Goal: Task Accomplishment & Management: Use online tool/utility

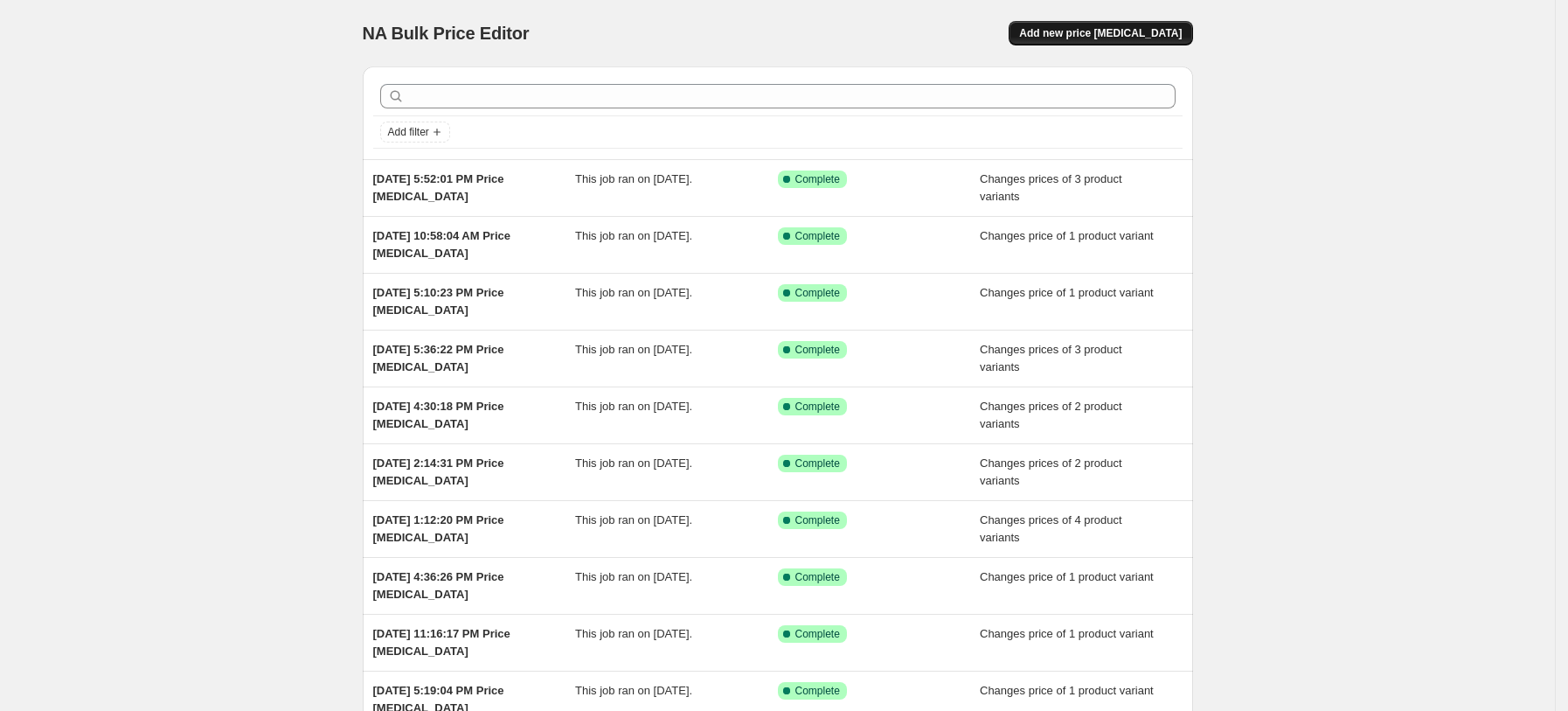
click at [1153, 28] on span "Add new price [MEDICAL_DATA]" at bounding box center [1100, 33] width 162 height 14
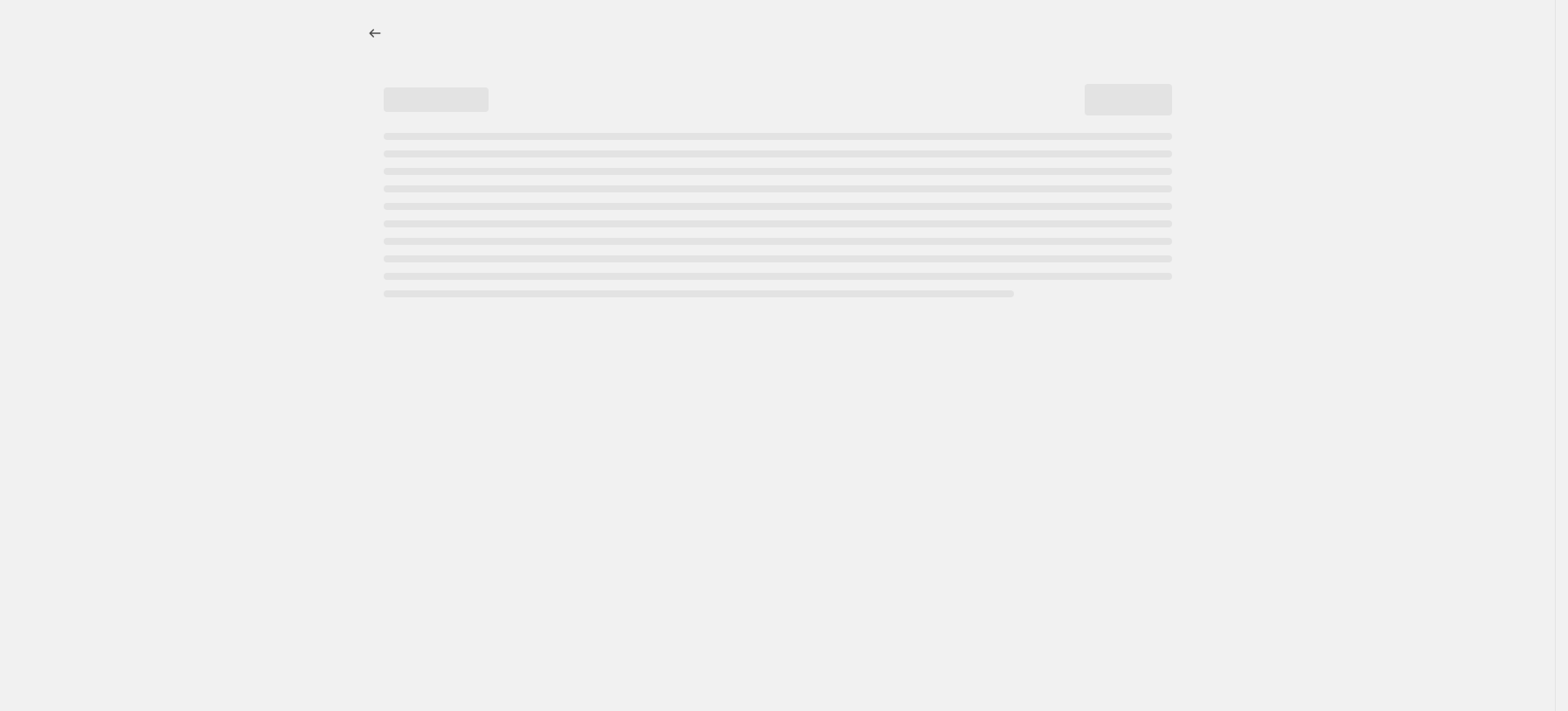
select select "percentage"
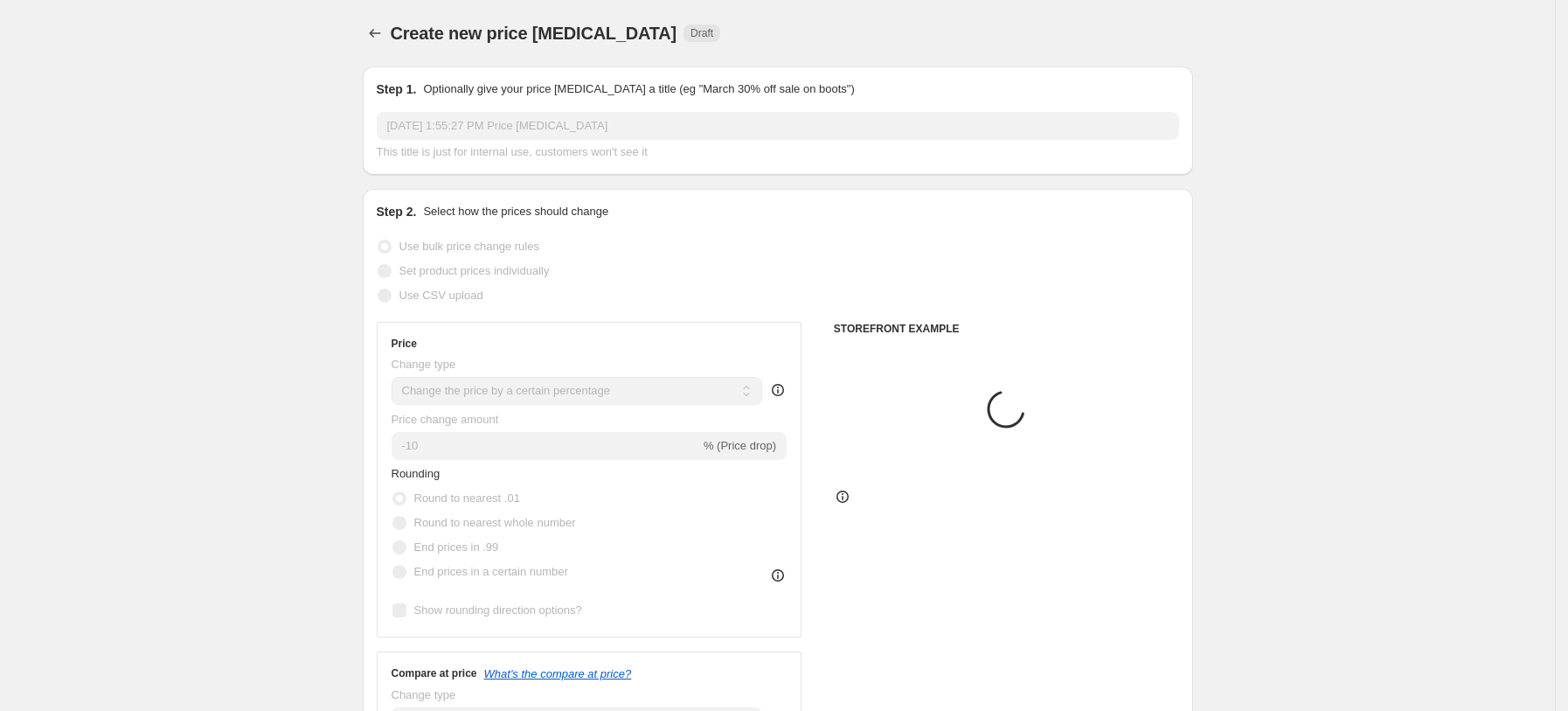
click at [526, 276] on span "Set product prices individually" at bounding box center [474, 271] width 150 height 13
click at [379, 265] on input "Set product prices individually" at bounding box center [378, 264] width 1 height 1
radio input "true"
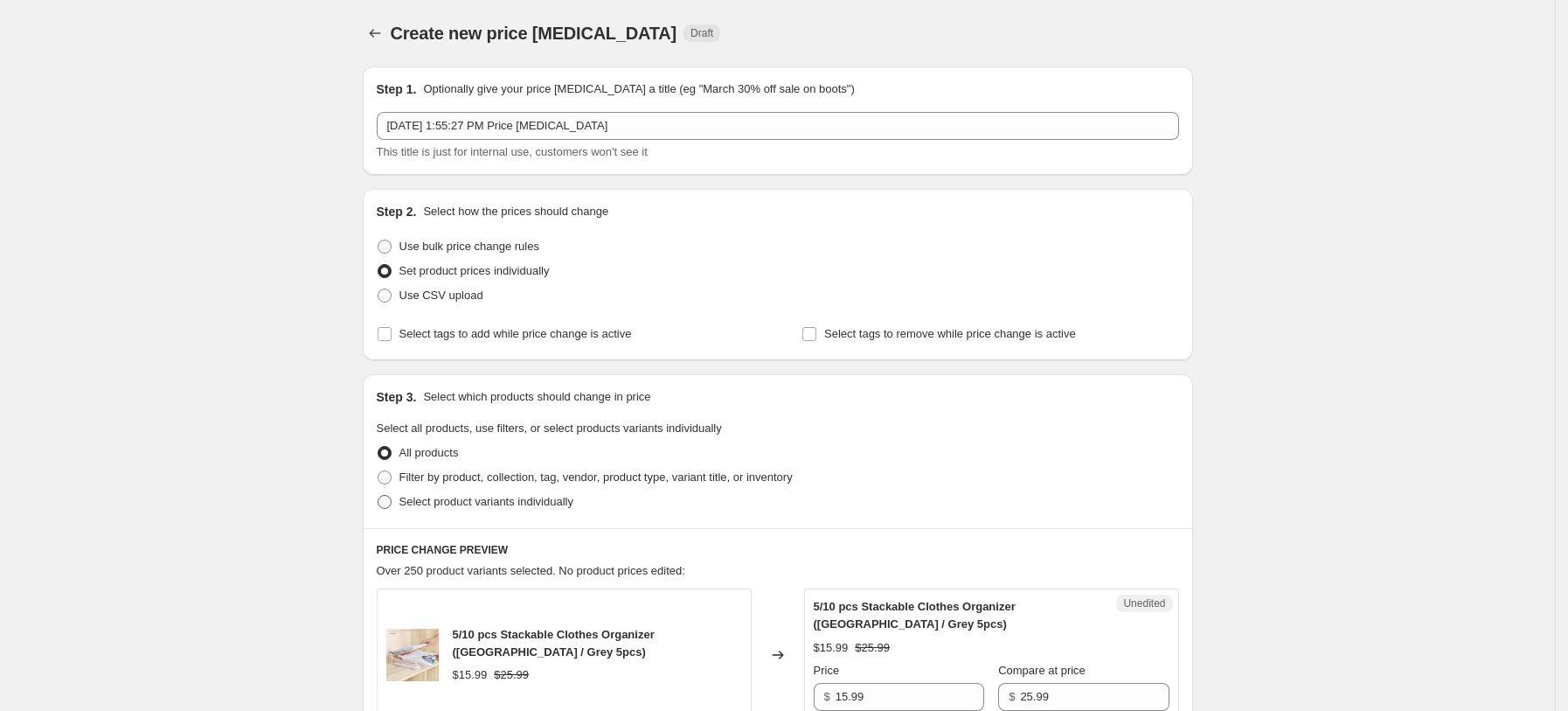
click at [519, 501] on span "Select product variants individually" at bounding box center [486, 501] width 173 height 13
click at [379, 495] on input "Select product variants individually" at bounding box center [378, 495] width 1 height 1
radio input "true"
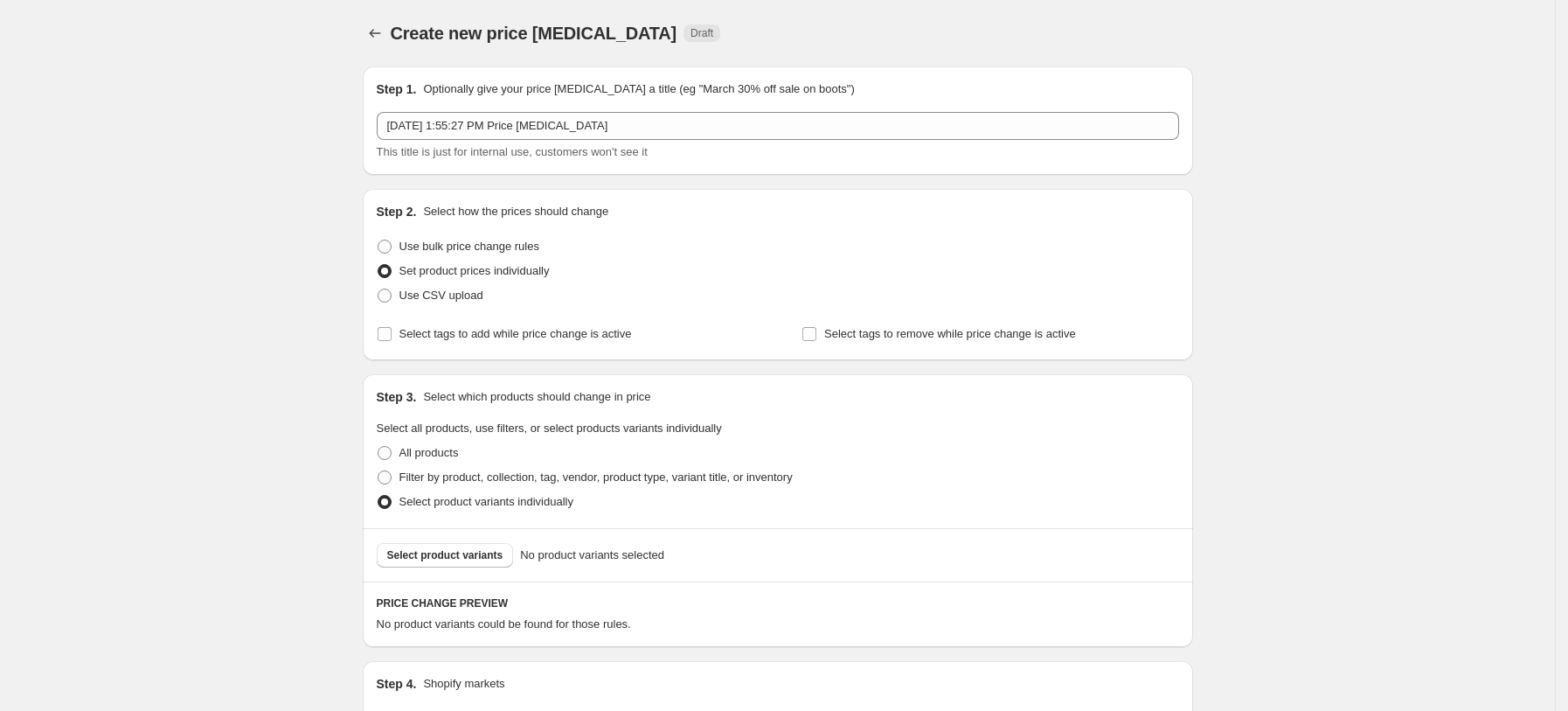
click at [470, 554] on span "Select product variants" at bounding box center [445, 554] width 117 height 14
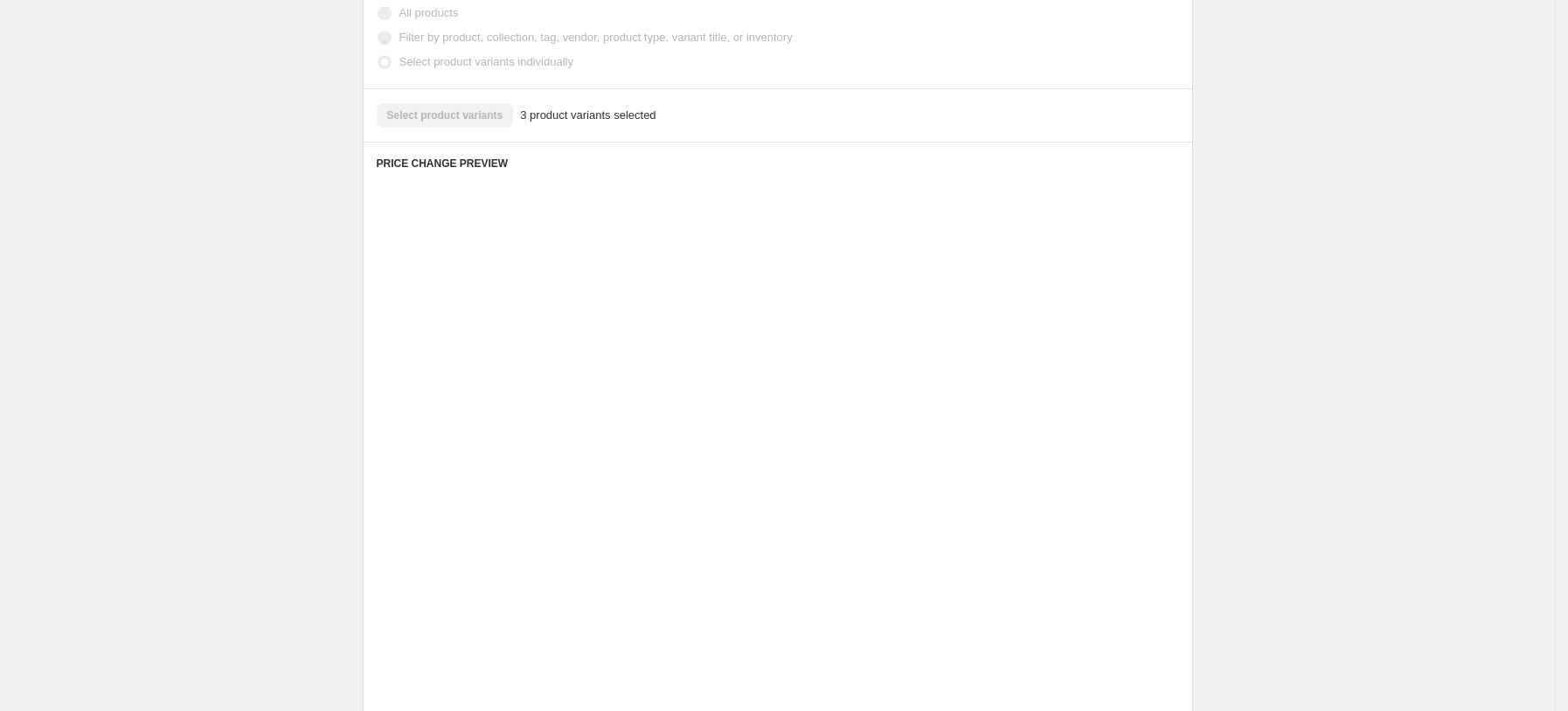
scroll to position [710, 0]
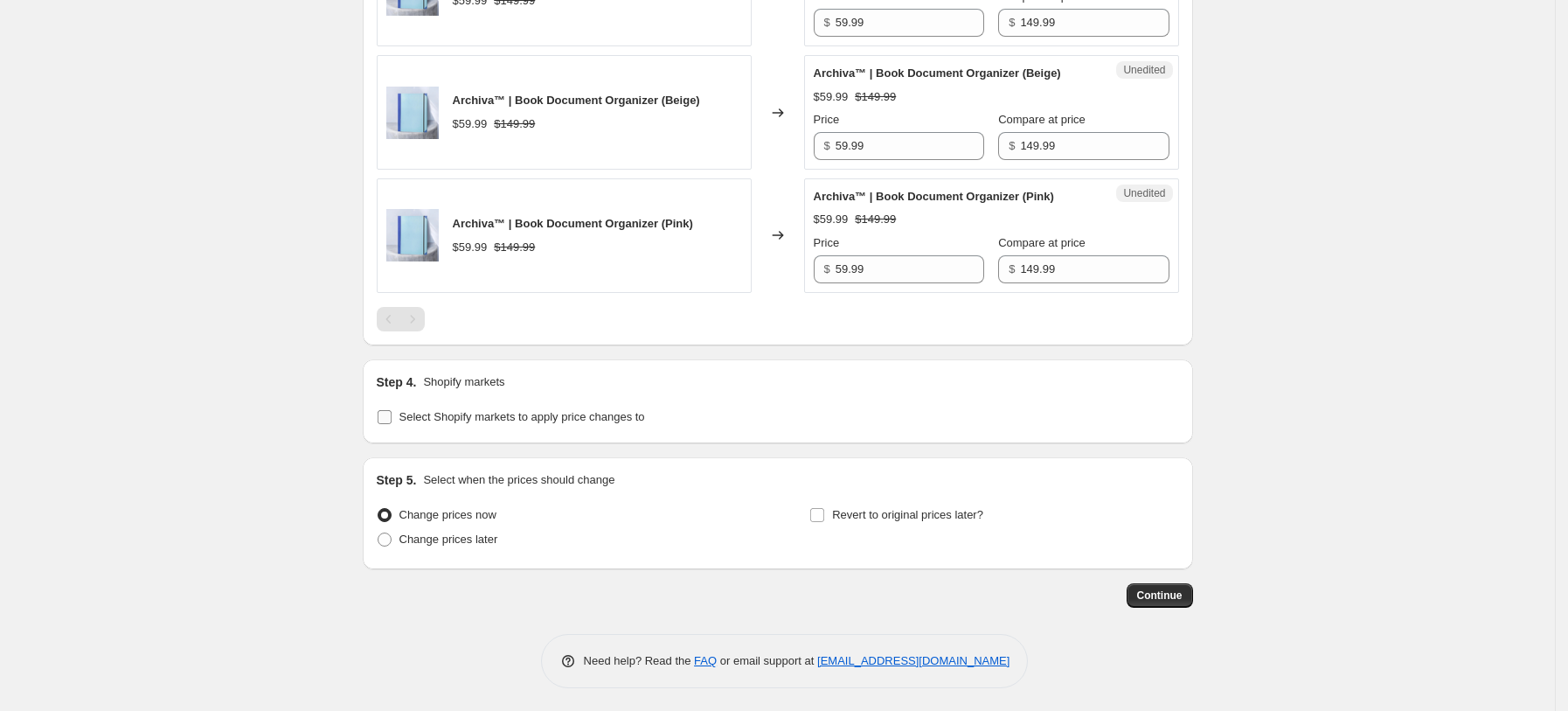
click at [592, 427] on label "Select Shopify markets to apply price changes to" at bounding box center [511, 417] width 269 height 24
click at [392, 424] on input "Select Shopify markets to apply price changes to" at bounding box center [384, 416] width 14 height 14
checkbox input "true"
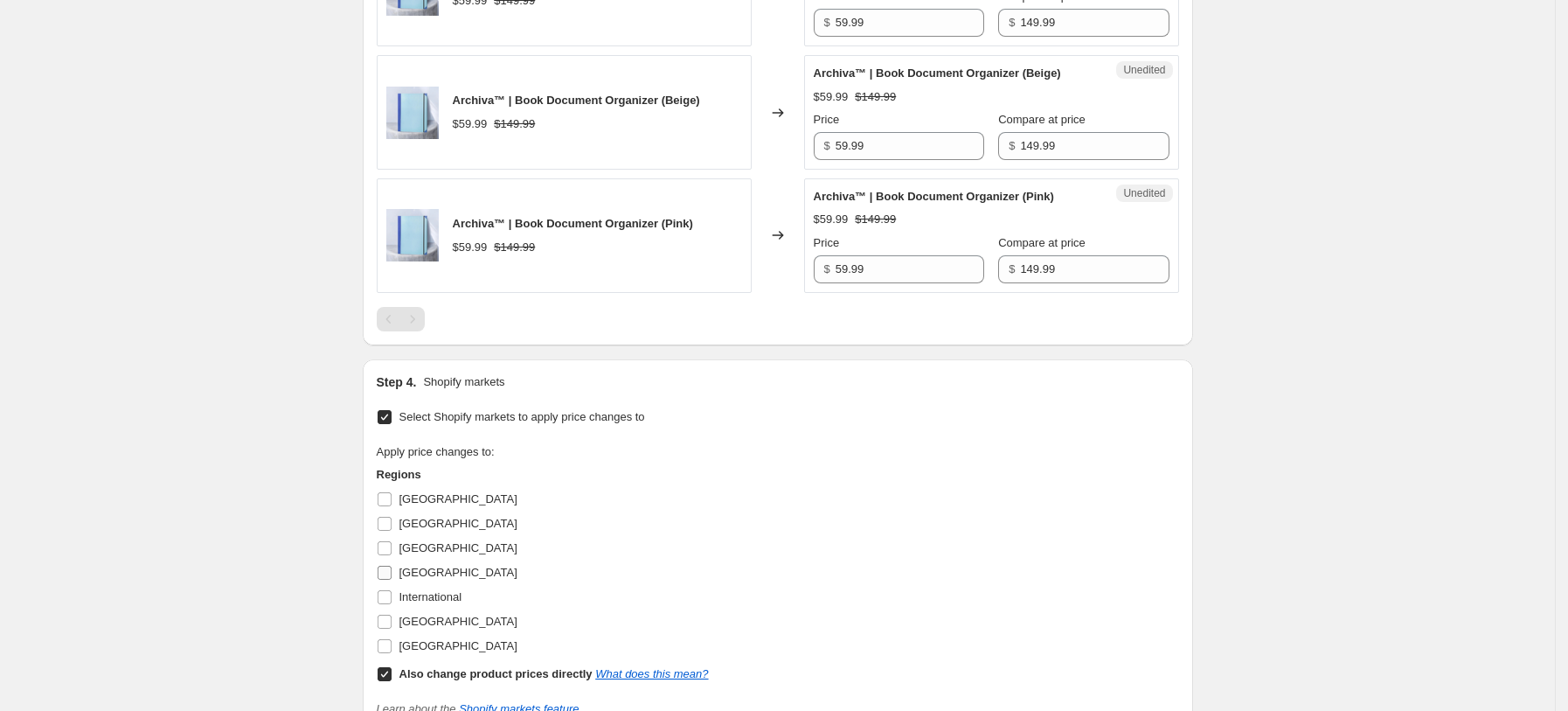
click at [404, 567] on span "Germany" at bounding box center [458, 572] width 118 height 13
click at [392, 567] on input "Germany" at bounding box center [384, 572] width 14 height 14
checkbox input "true"
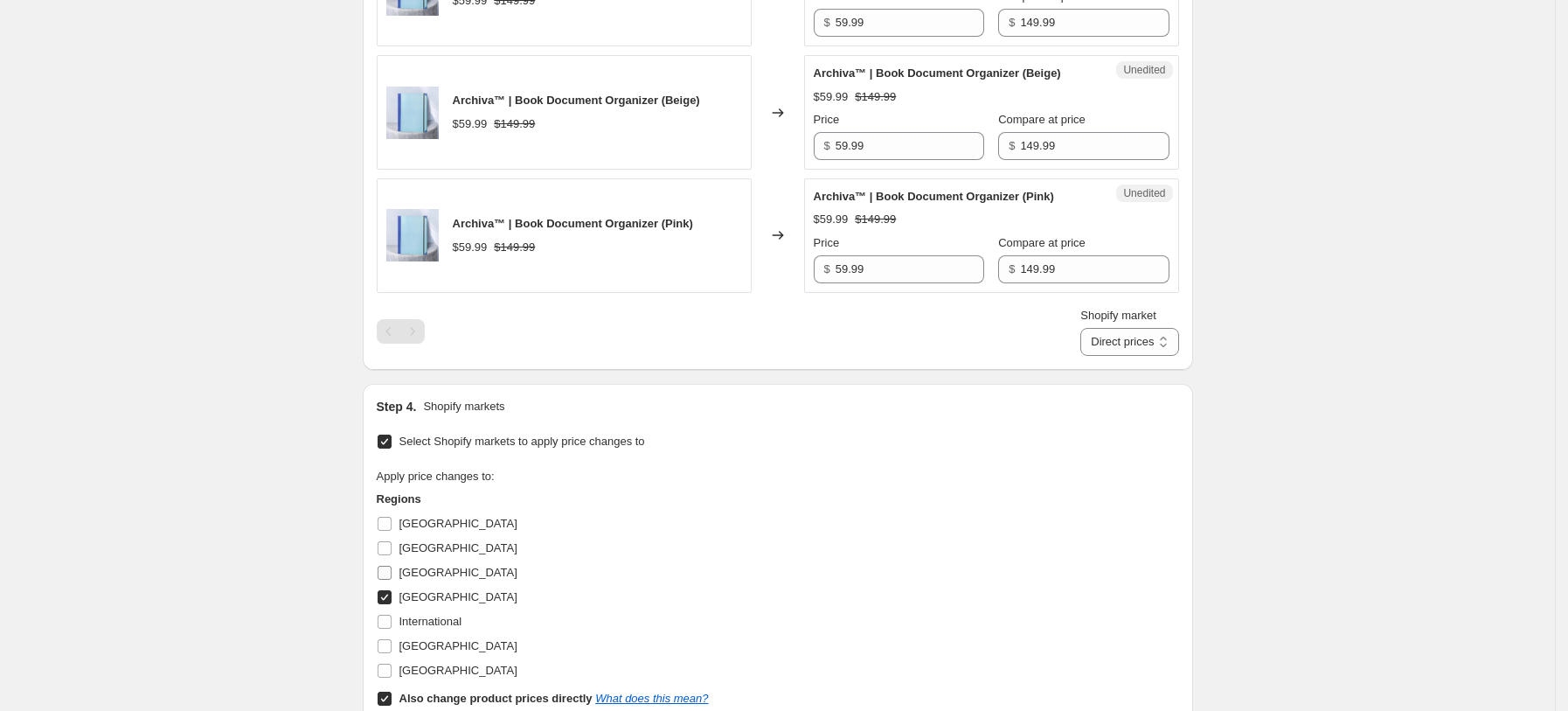
click at [403, 570] on label "France" at bounding box center [447, 573] width 141 height 24
click at [392, 570] on input "France" at bounding box center [384, 572] width 14 height 14
checkbox input "true"
click at [448, 658] on label "United States" at bounding box center [447, 670] width 141 height 24
click at [392, 663] on input "United States" at bounding box center [384, 670] width 14 height 14
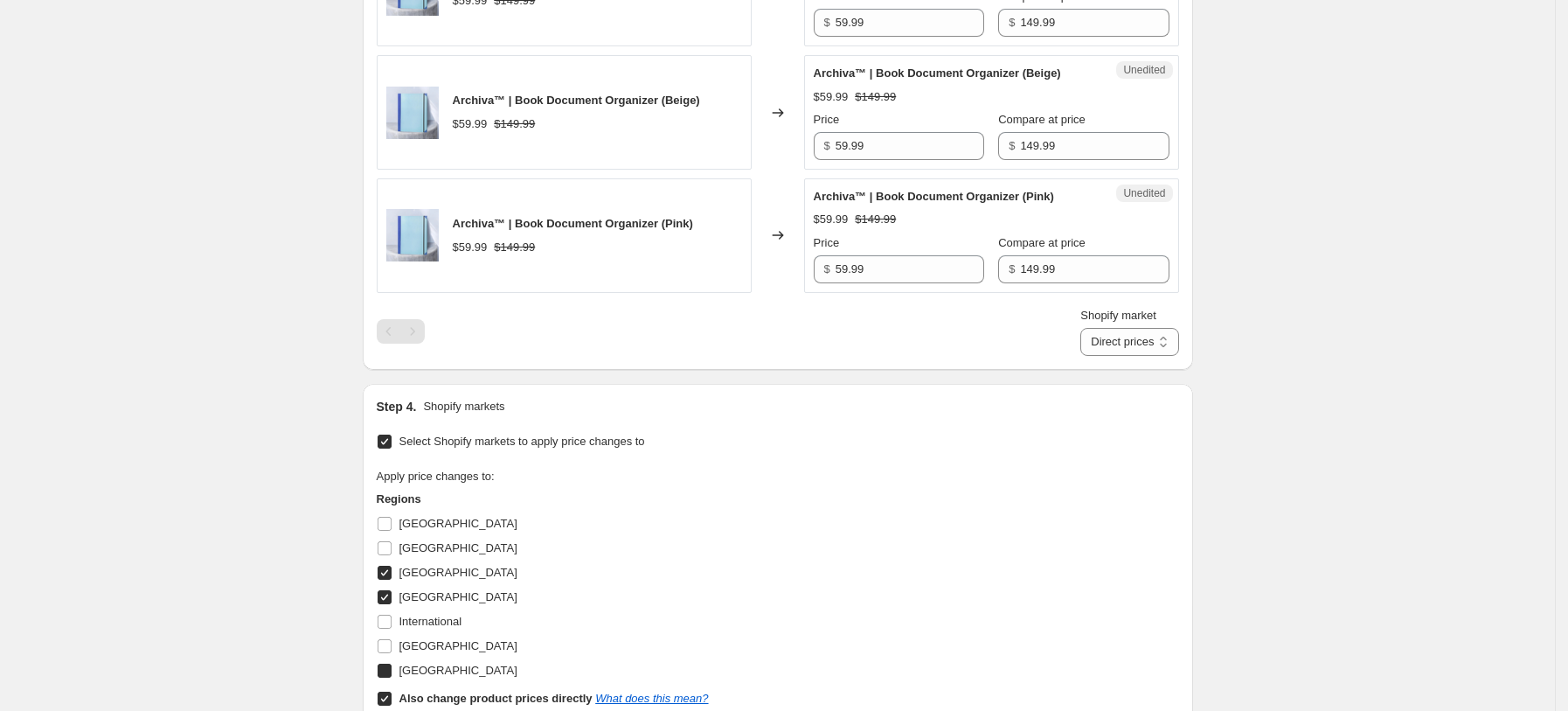
checkbox input "true"
click at [450, 650] on span "United Kingdom" at bounding box center [458, 646] width 118 height 13
click at [392, 650] on input "United Kingdom" at bounding box center [384, 646] width 14 height 14
checkbox input "true"
click at [459, 696] on b "Also change product prices directly" at bounding box center [495, 698] width 193 height 13
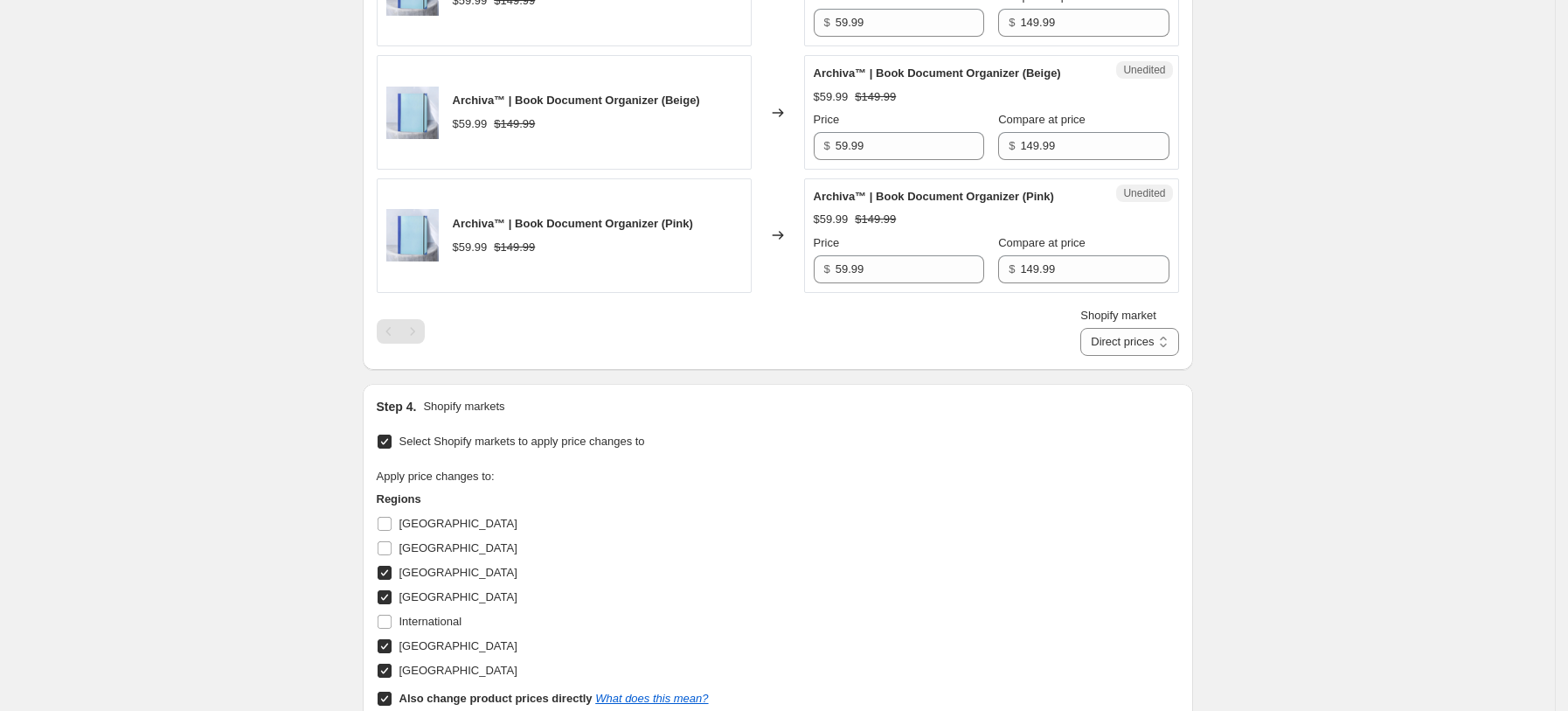
click at [392, 696] on input "Also change product prices directly What does this mean?" at bounding box center [384, 698] width 14 height 14
checkbox input "false"
select select "13152354545"
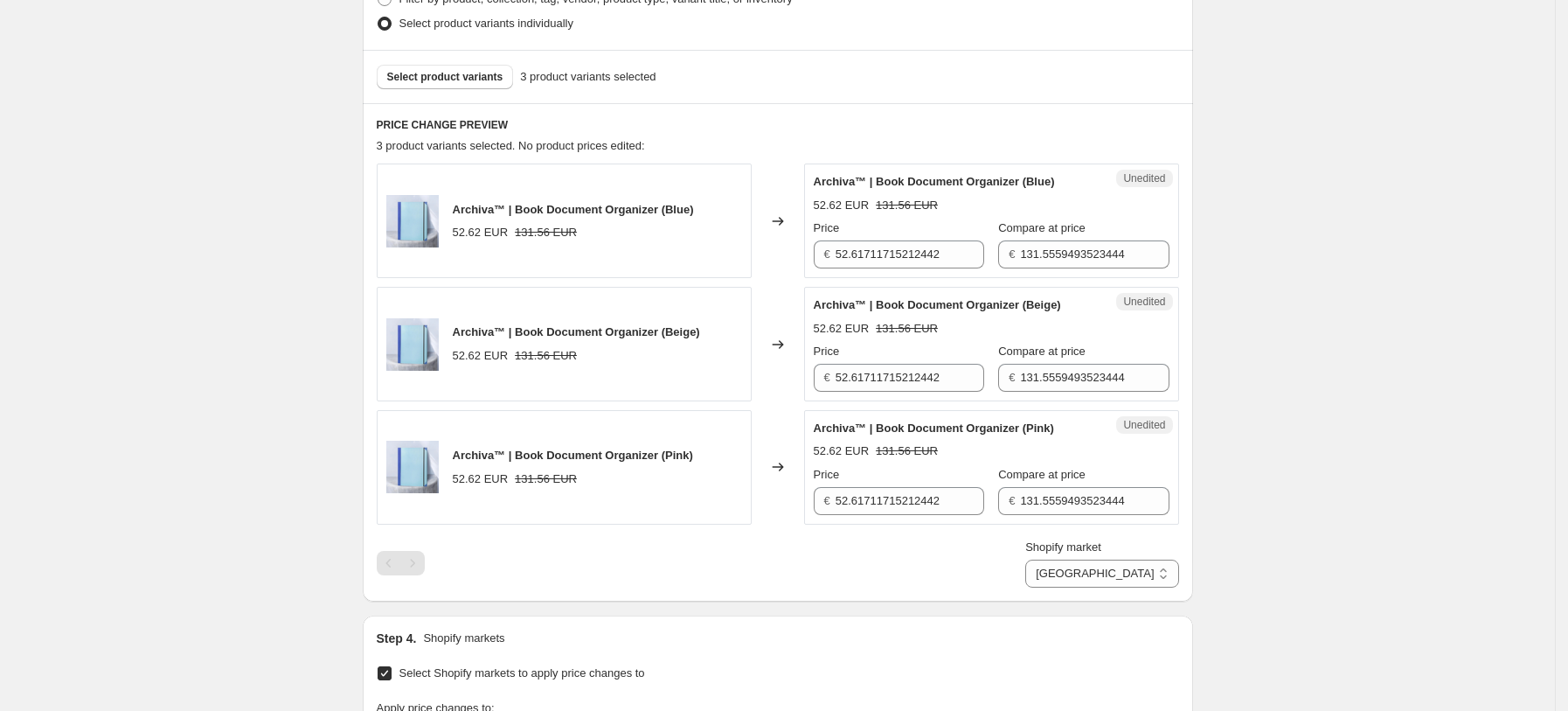
scroll to position [478, 0]
click at [912, 258] on input "52.61711715212442" at bounding box center [909, 256] width 148 height 28
type input "4"
type input "59.99"
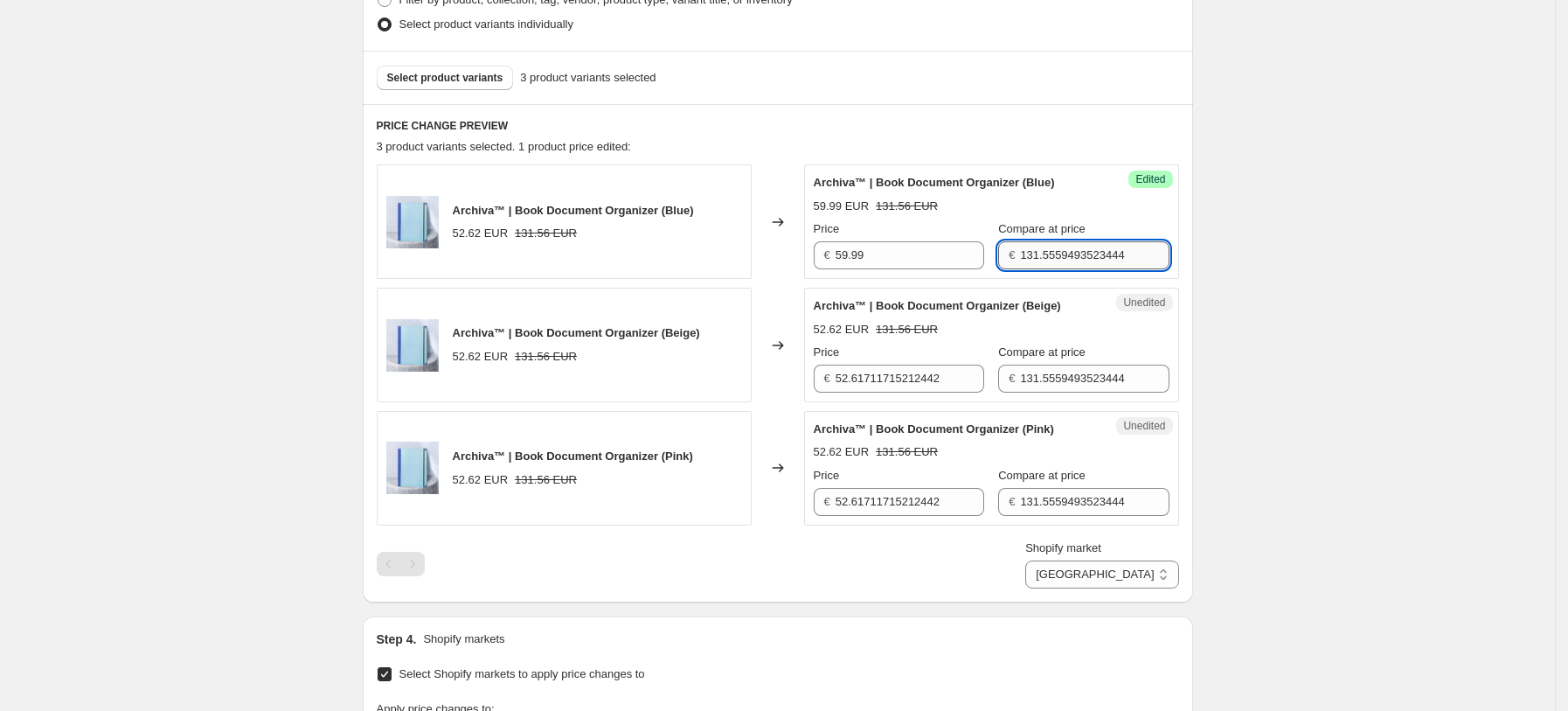
click at [1039, 262] on input "131.5559493523444" at bounding box center [1093, 256] width 148 height 28
click at [1039, 261] on input "149.99" at bounding box center [1093, 256] width 148 height 28
type input "149.99"
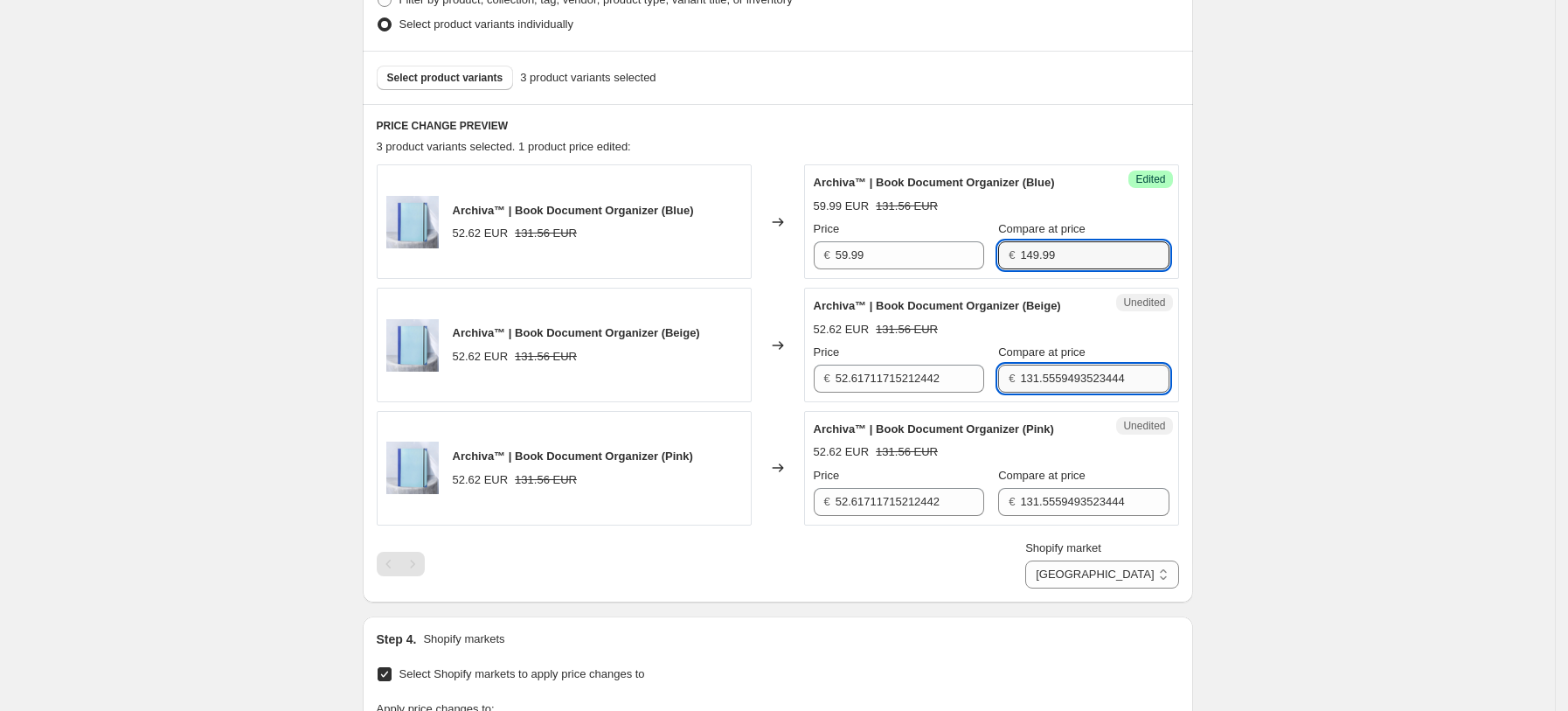
click at [1049, 377] on input "131.5559493523444" at bounding box center [1093, 379] width 148 height 28
click at [1048, 377] on input "131.5559493523444" at bounding box center [1093, 379] width 148 height 28
paste input "49.99"
type input "149.99"
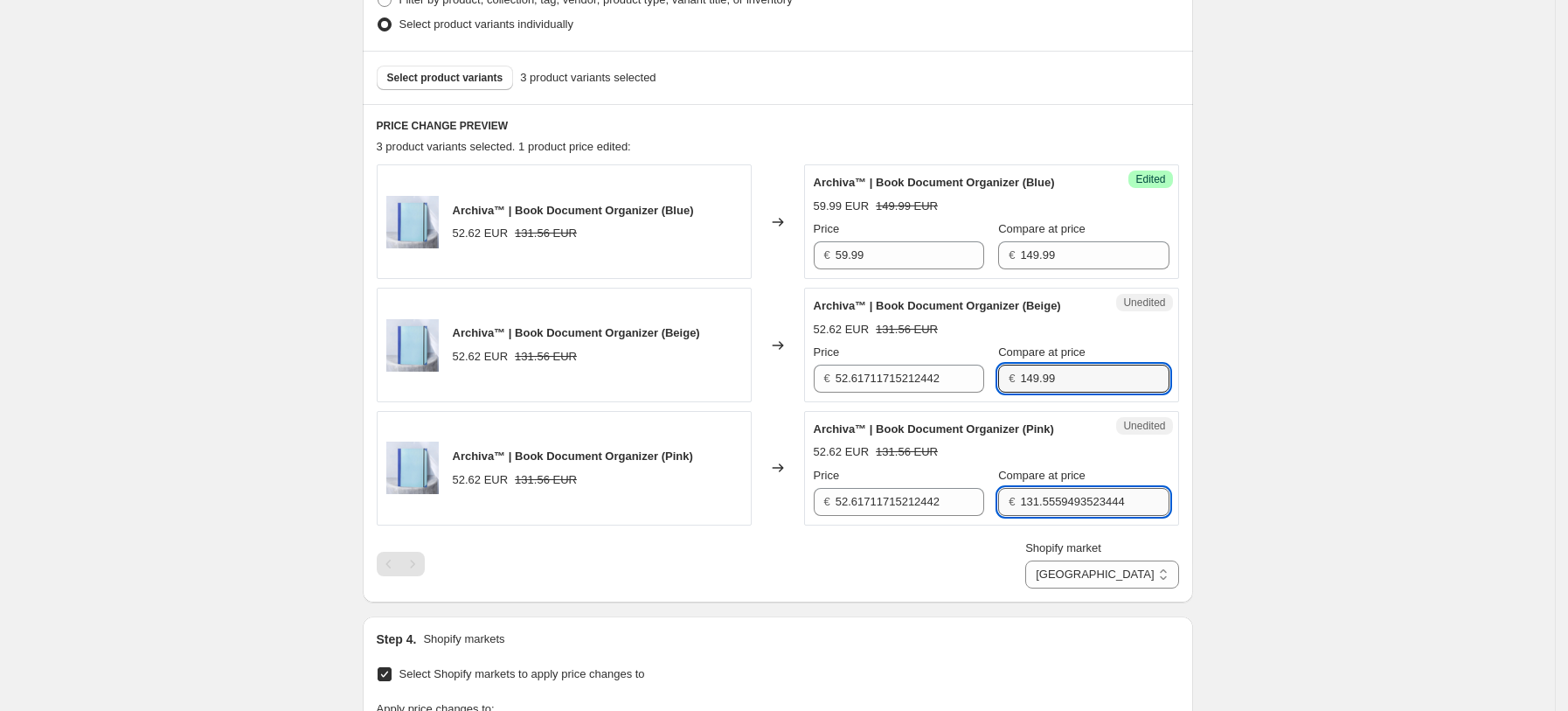
click at [1032, 506] on input "131.5559493523444" at bounding box center [1093, 502] width 148 height 28
paste input "49.99"
type input "149.99"
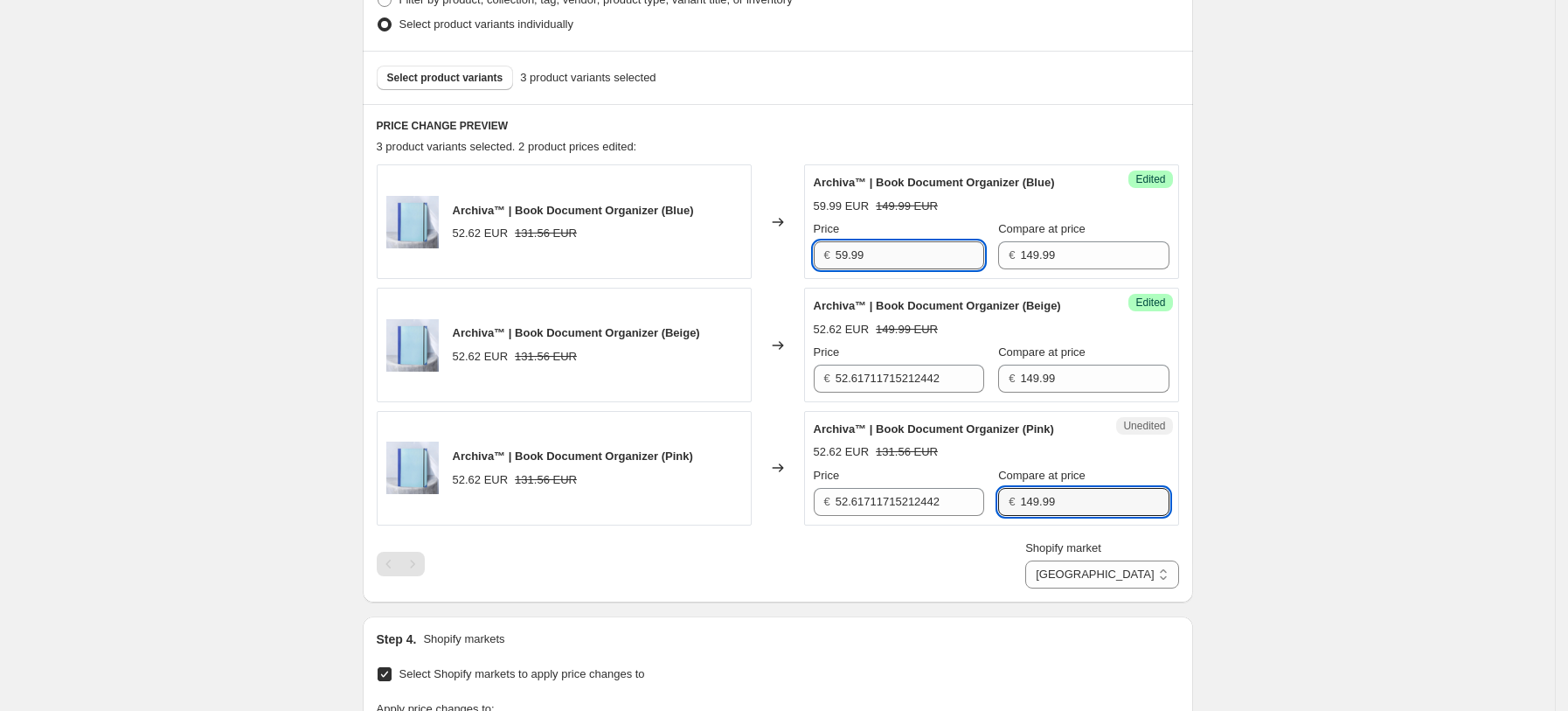
click at [883, 249] on input "59.99" at bounding box center [909, 256] width 148 height 28
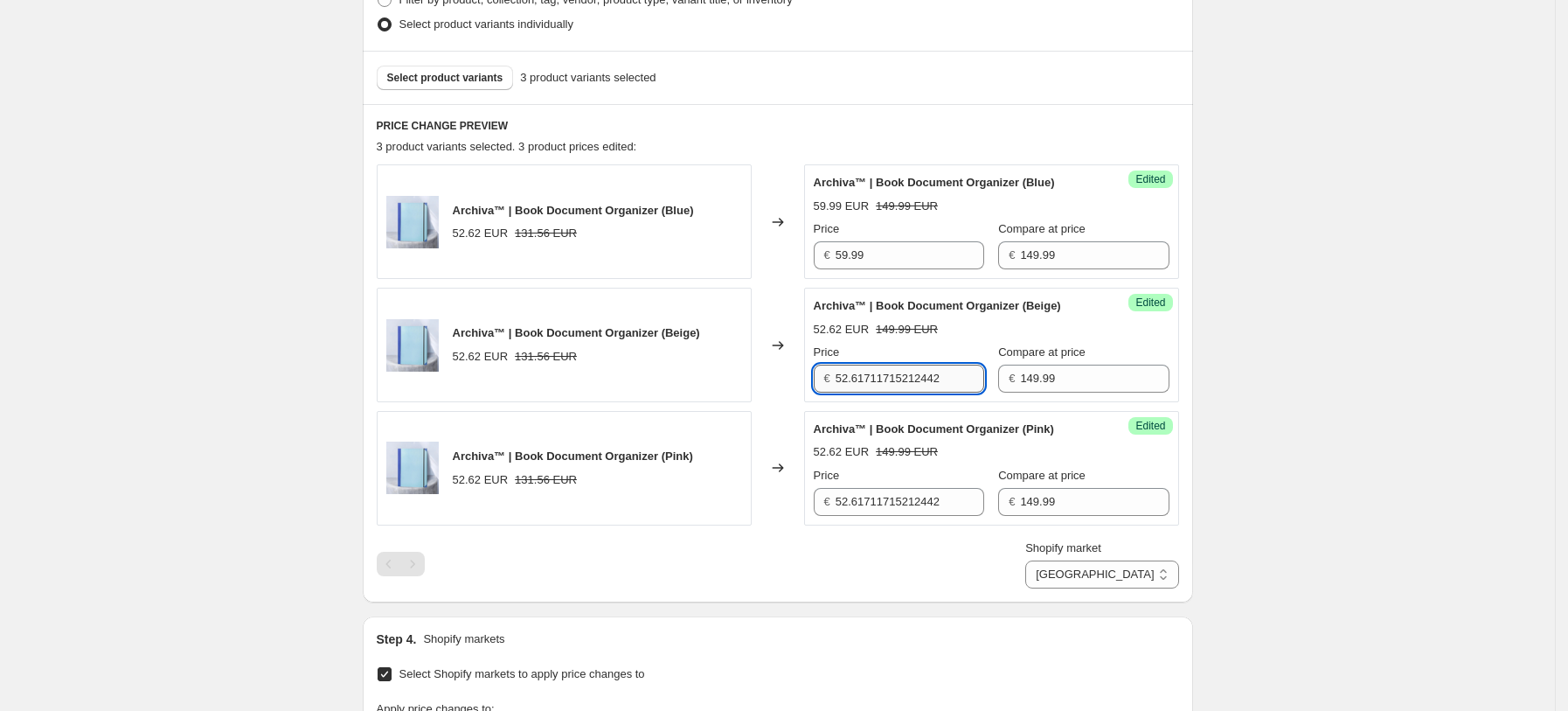
click at [877, 389] on input "52.61711715212442" at bounding box center [909, 379] width 148 height 28
paste input "9.99"
type input "59.99"
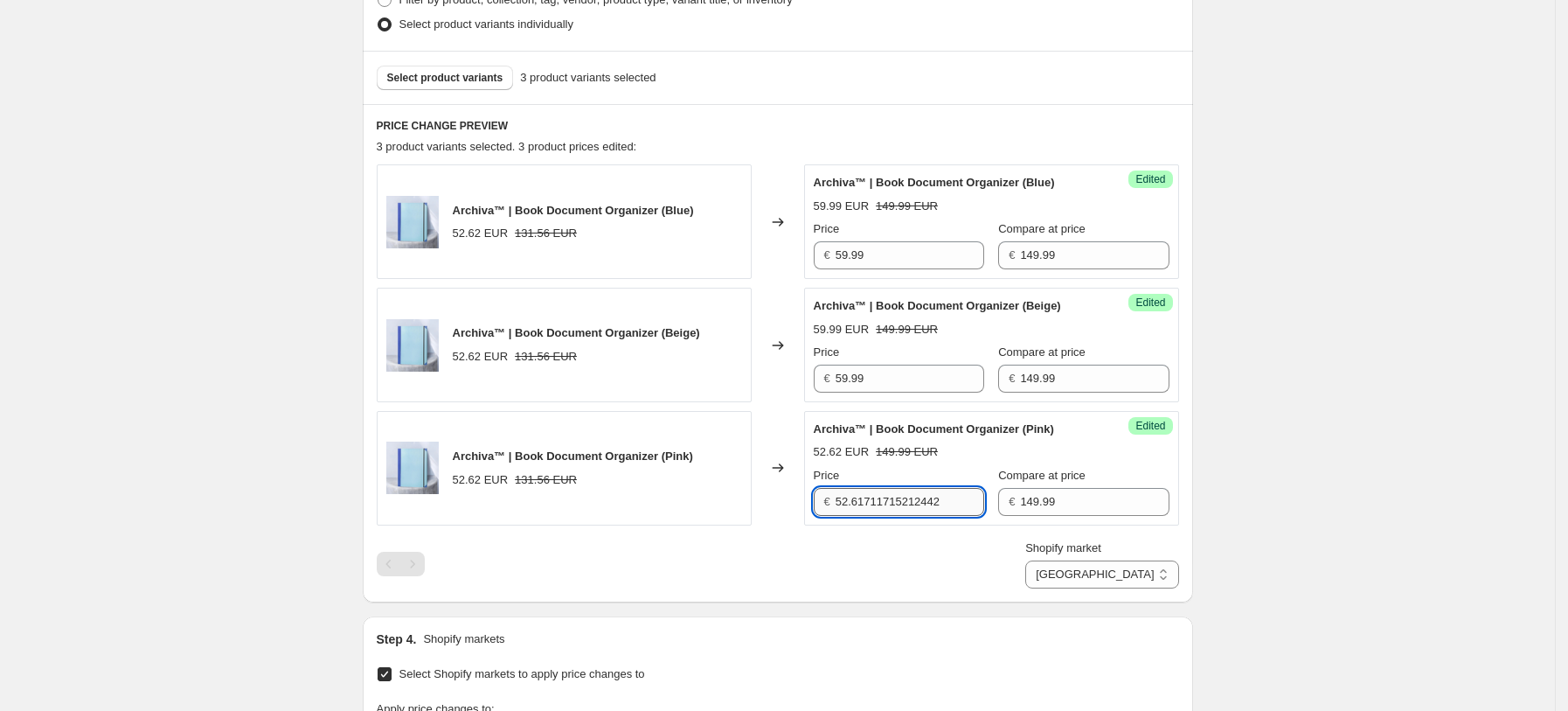
click at [905, 498] on input "52.61711715212442" at bounding box center [909, 502] width 148 height 28
paste input "9.99"
type input "59.99"
click at [1186, 579] on div "PRICE CHANGE PREVIEW 3 product variants selected. 3 product prices edited: Arch…" at bounding box center [778, 353] width 830 height 498
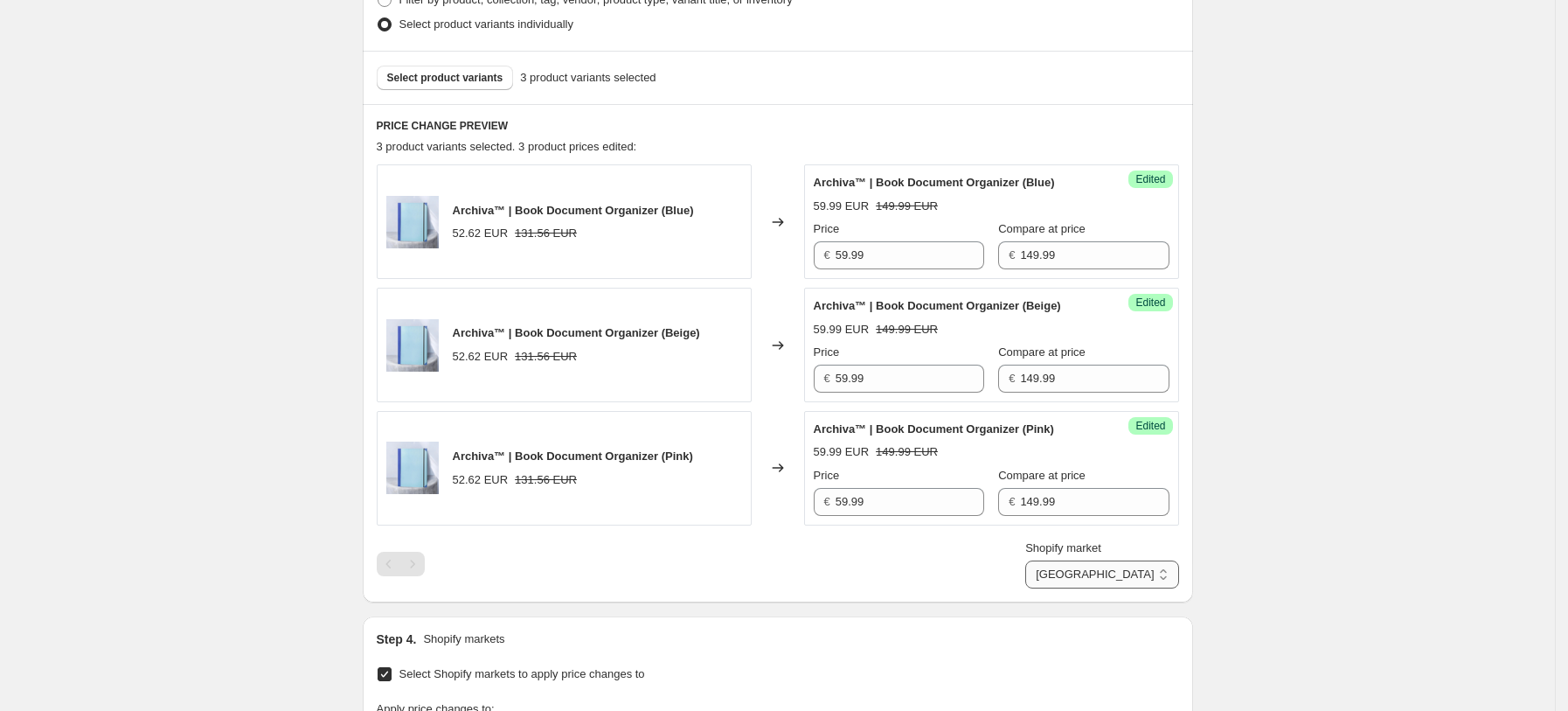
click at [1171, 580] on select "France Germany United Kingdom United States" at bounding box center [1102, 575] width 153 height 28
select select "13152321777"
click at [1103, 589] on select "France Germany United Kingdom United States" at bounding box center [1102, 575] width 153 height 28
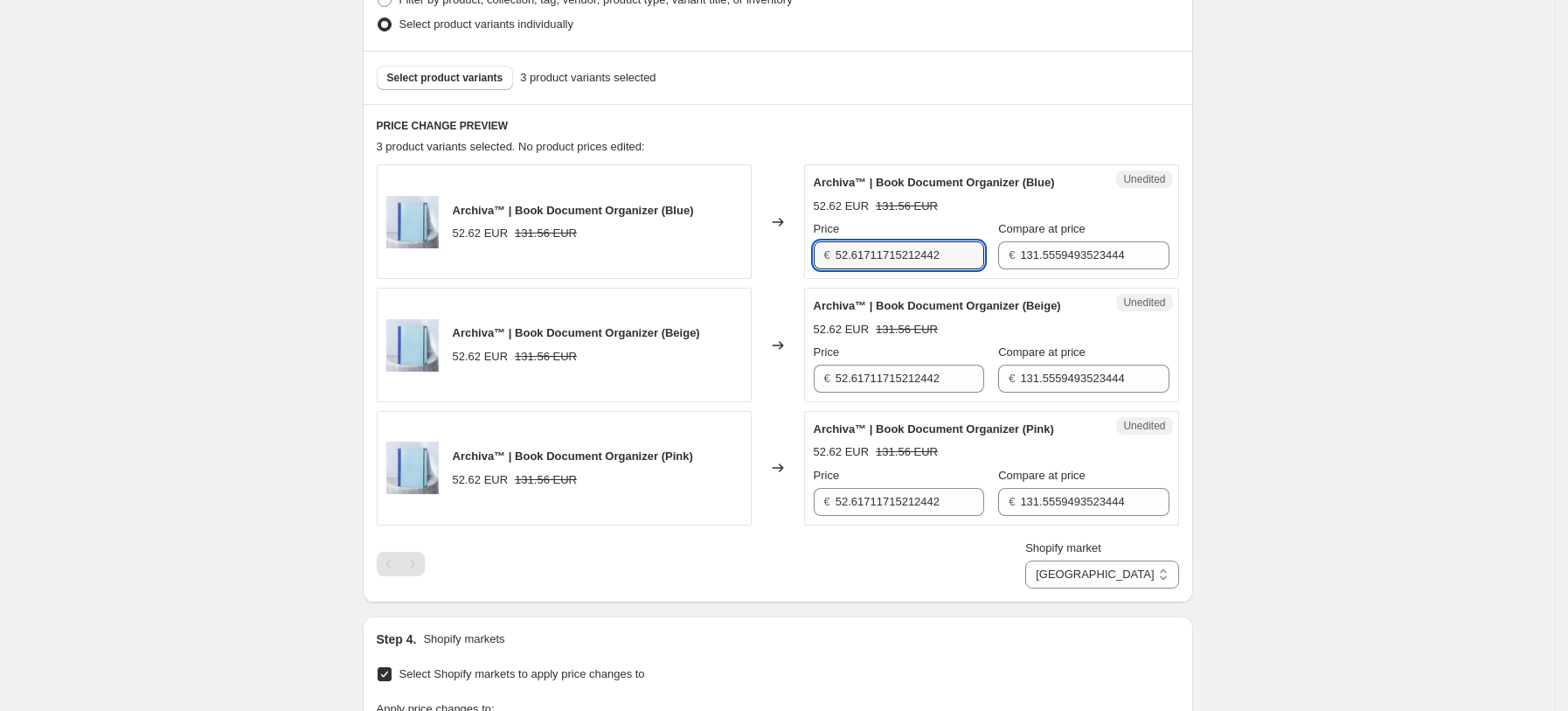
click at [847, 258] on input "52.61711715212442" at bounding box center [909, 256] width 148 height 28
type input "59.99"
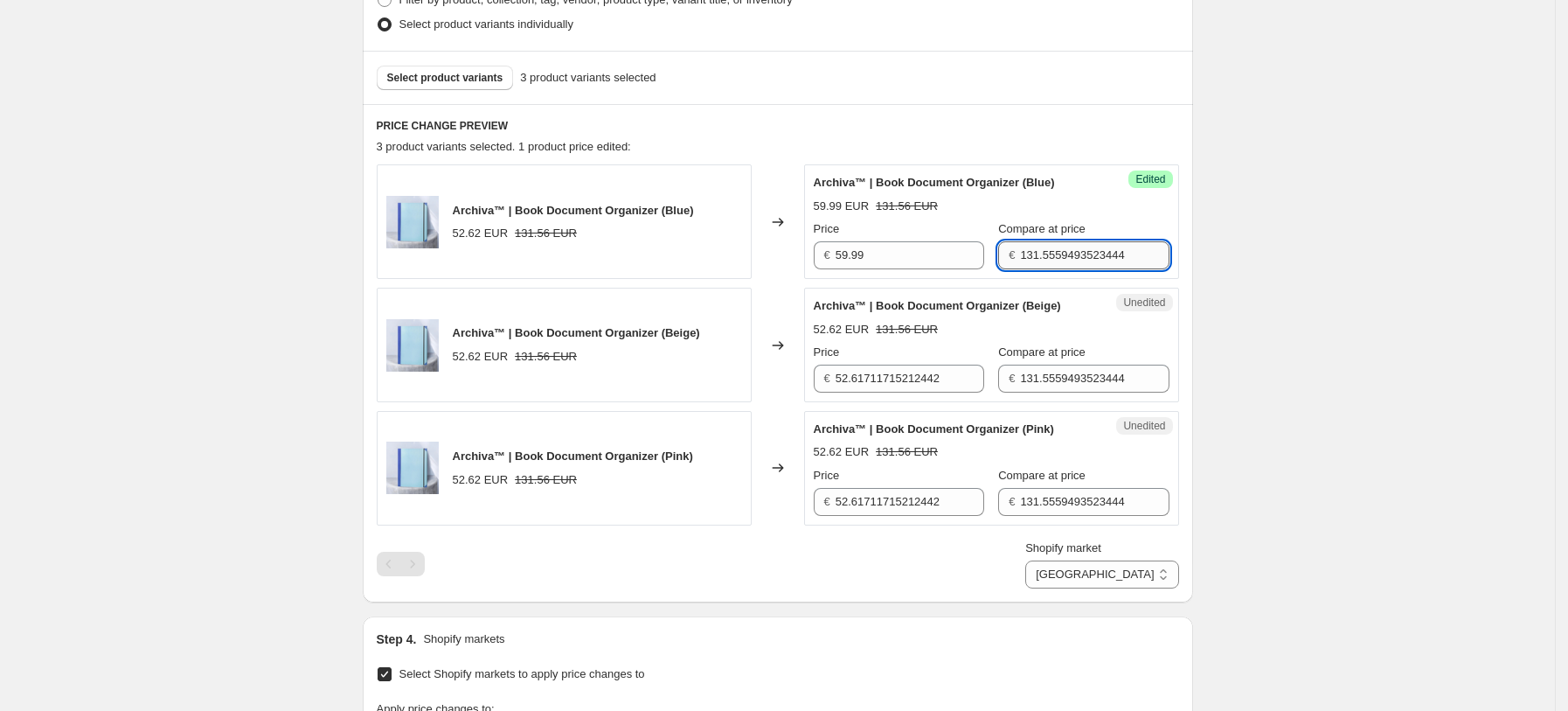
click at [1036, 262] on input "131.5559493523444" at bounding box center [1093, 256] width 148 height 28
type input "149.99"
click at [1155, 578] on select "France Germany United Kingdom United States" at bounding box center [1102, 575] width 153 height 28
click at [1108, 589] on select "France Germany United Kingdom United States" at bounding box center [1102, 575] width 153 height 28
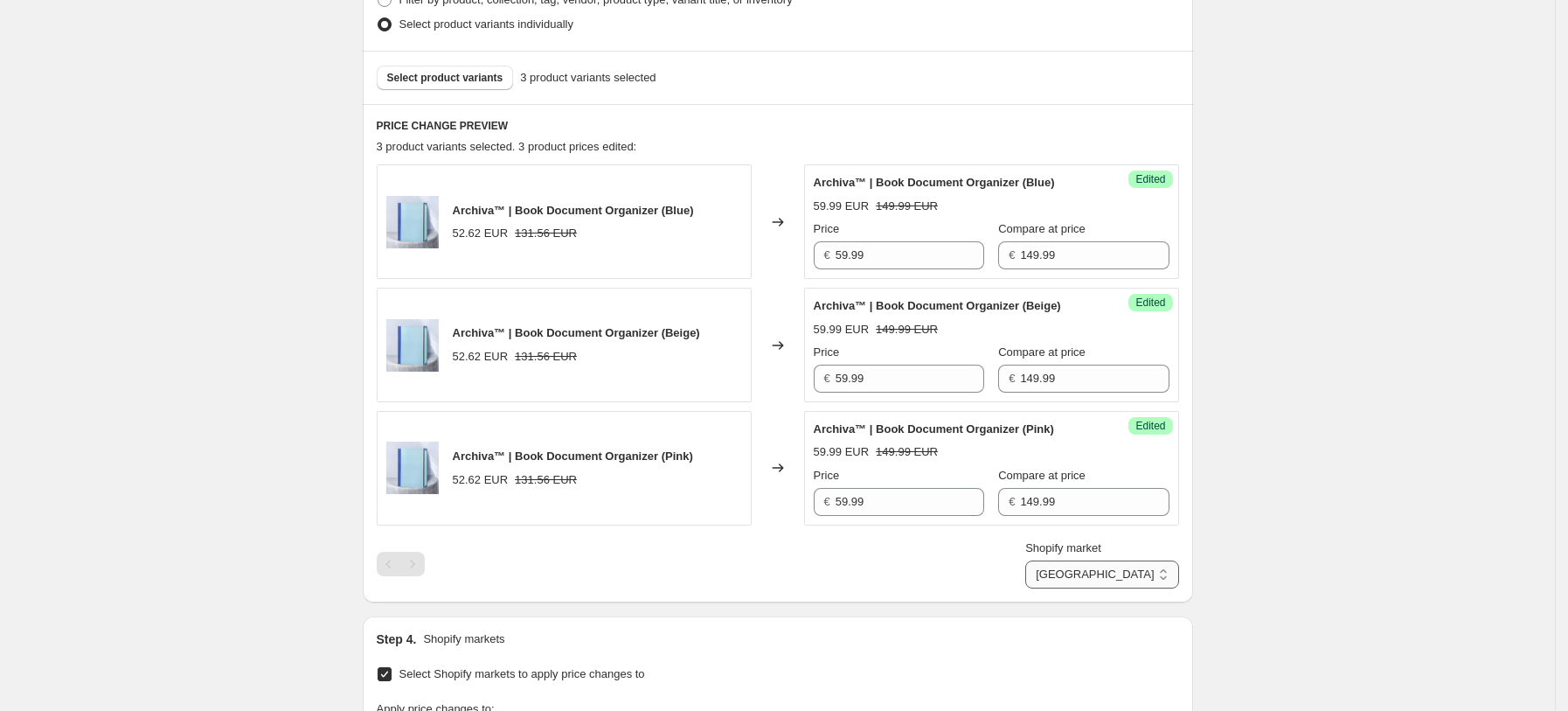
click at [1161, 570] on select "France Germany United Kingdom United States" at bounding box center [1102, 575] width 153 height 28
select select "13152321777"
click at [1103, 589] on select "France Germany United Kingdom United States" at bounding box center [1102, 575] width 153 height 28
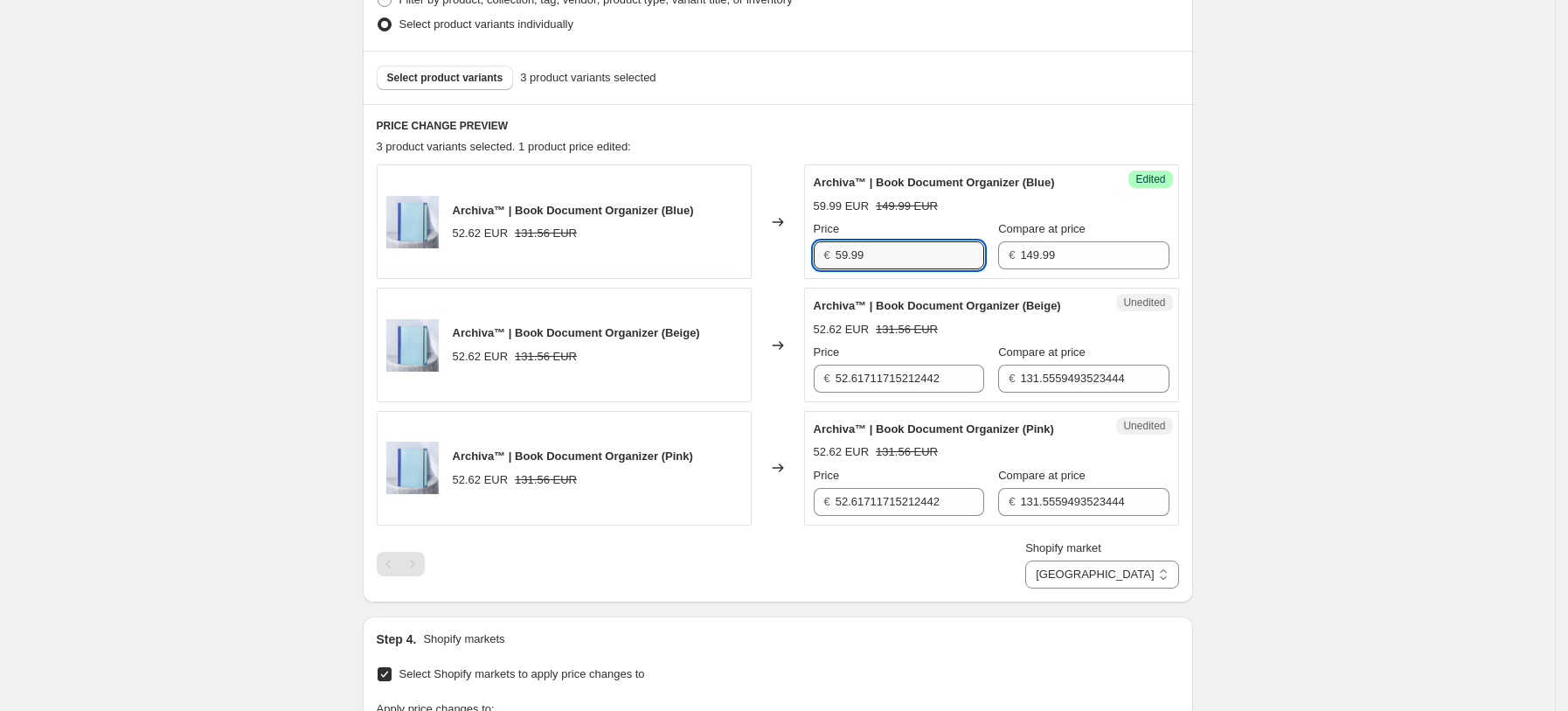
click at [919, 244] on input "59.99" at bounding box center [909, 256] width 148 height 28
click at [911, 393] on div "Unedited Archiva™ | Book Document Organizer (Beige) 52.62 EUR 131.56 EUR Price …" at bounding box center [992, 344] width 375 height 115
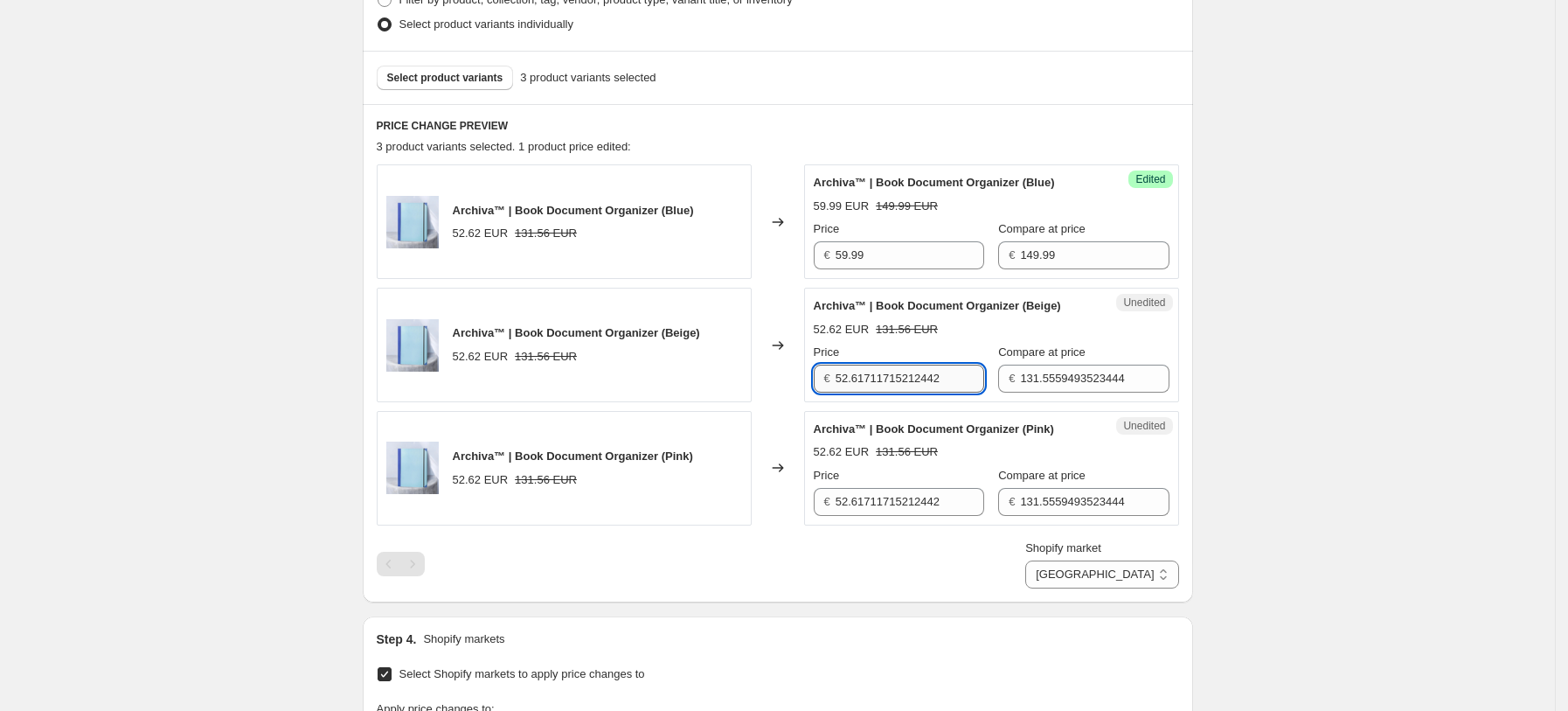
click at [912, 387] on input "52.61711715212442" at bounding box center [909, 379] width 148 height 28
paste input "9.99"
type input "59.99"
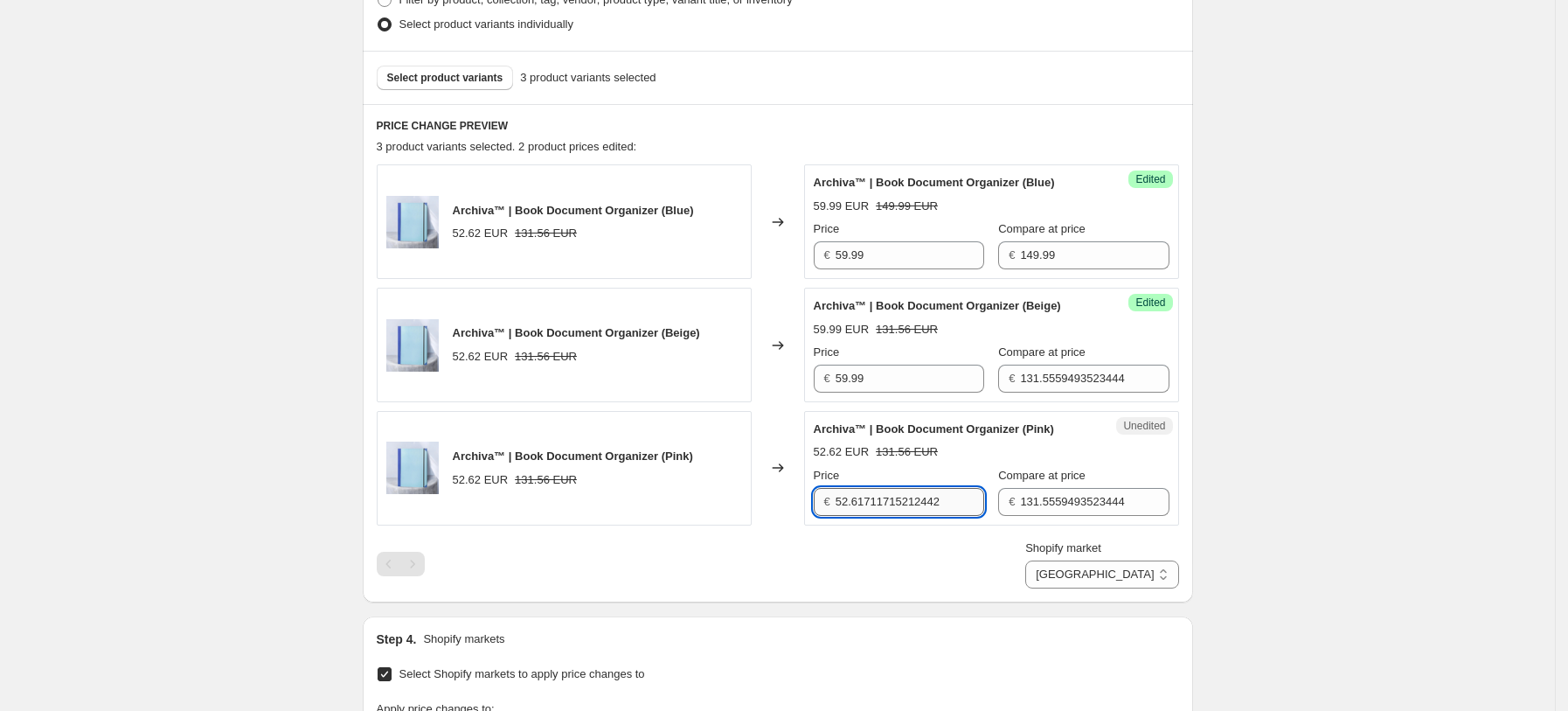
click at [914, 497] on input "52.61711715212442" at bounding box center [909, 502] width 148 height 28
paste input "9.99"
type input "59.99"
click at [1030, 239] on div "Compare at price € 149.99" at bounding box center [1083, 244] width 171 height 49
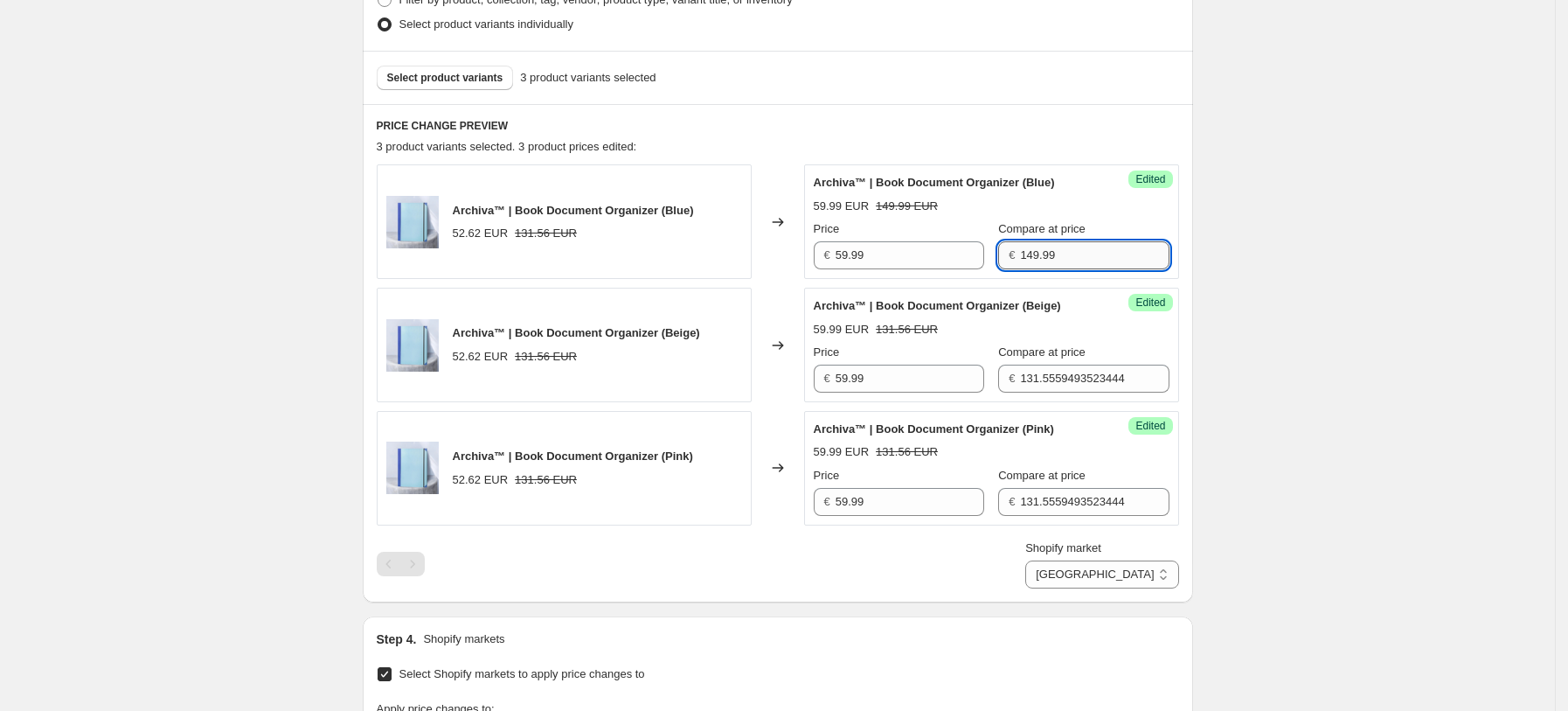
click at [1030, 244] on input "149.99" at bounding box center [1093, 256] width 148 height 28
click at [1068, 354] on span "Compare at price" at bounding box center [1042, 352] width 88 height 13
click at [1068, 365] on input "131.5559493523444" at bounding box center [1093, 379] width 148 height 28
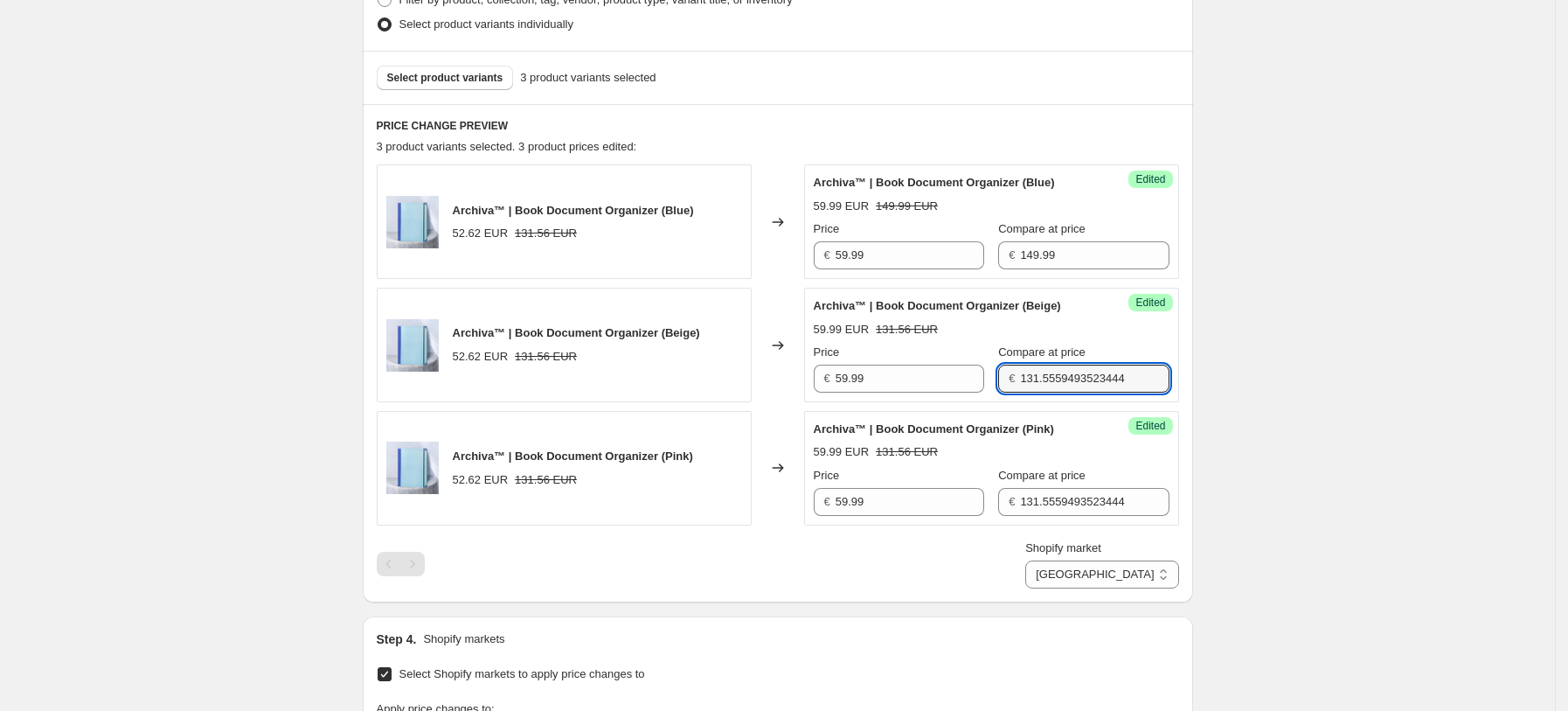
click at [1072, 358] on span "Compare at price" at bounding box center [1042, 352] width 88 height 13
click at [1072, 365] on input "131.5559493523444" at bounding box center [1093, 379] width 148 height 28
click at [1072, 358] on span "Compare at price" at bounding box center [1042, 352] width 88 height 13
click at [1072, 365] on input "131.5559493523444" at bounding box center [1093, 379] width 148 height 28
click at [1073, 369] on input "131.5559493523444" at bounding box center [1093, 379] width 148 height 28
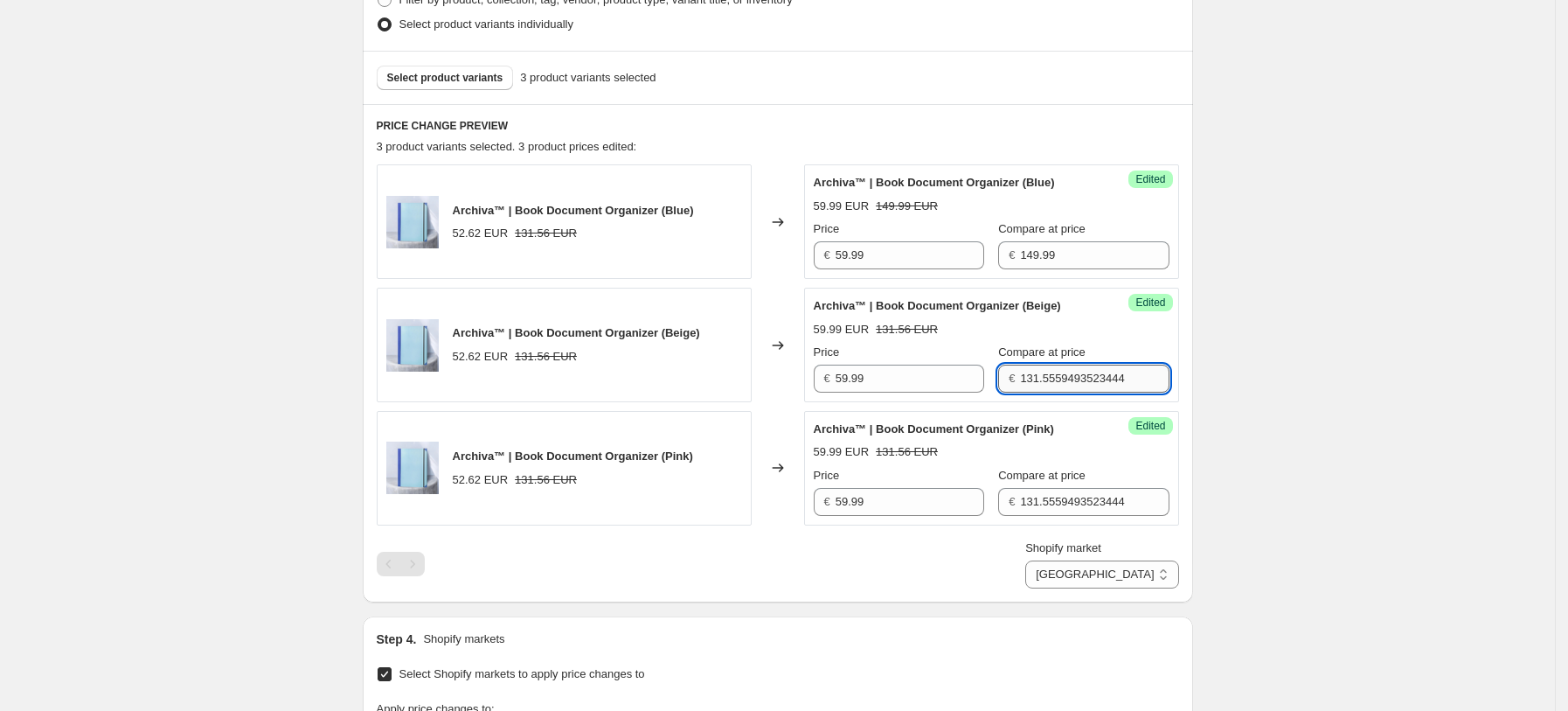
click at [1073, 369] on input "131.5559493523444" at bounding box center [1093, 379] width 148 height 28
paste input "49.99"
type input "149.99"
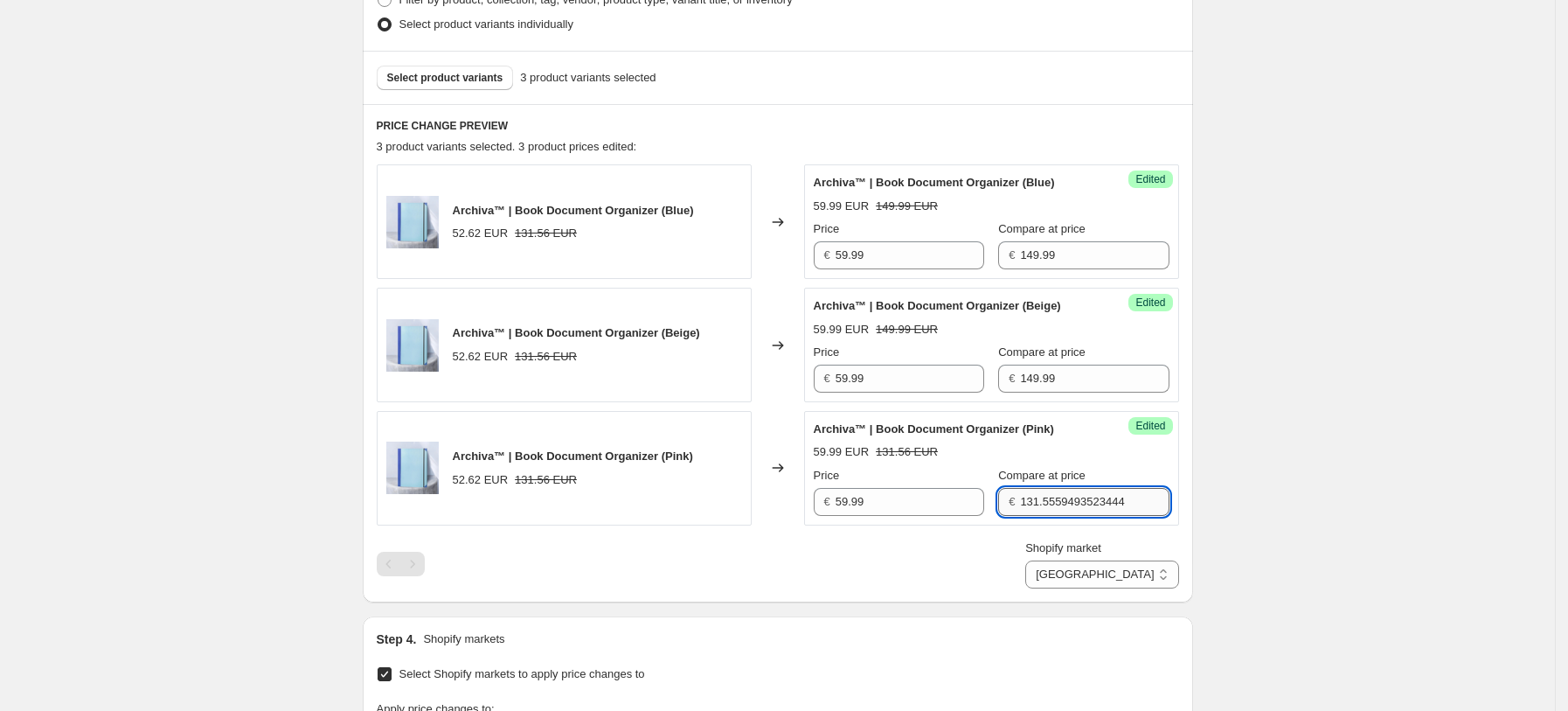
click at [1059, 495] on input "131.5559493523444" at bounding box center [1093, 502] width 148 height 28
paste input "49.99"
type input "149.99"
drag, startPoint x: 1152, startPoint y: 570, endPoint x: 1152, endPoint y: 584, distance: 14.0
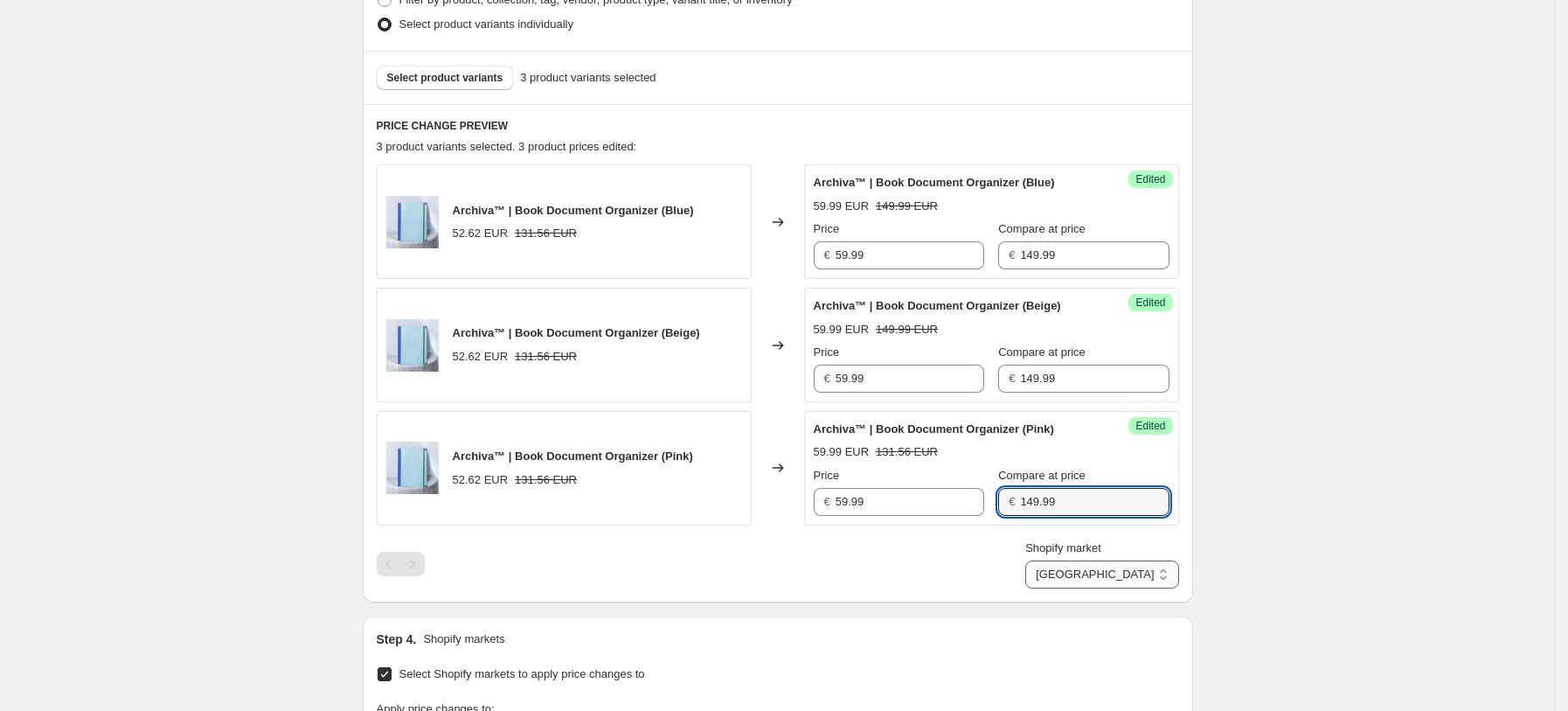
click at [1152, 570] on select "France Germany United Kingdom United States" at bounding box center [1102, 575] width 153 height 28
select select "7501644017"
click at [1067, 589] on select "France Germany United Kingdom United States" at bounding box center [1102, 575] width 153 height 28
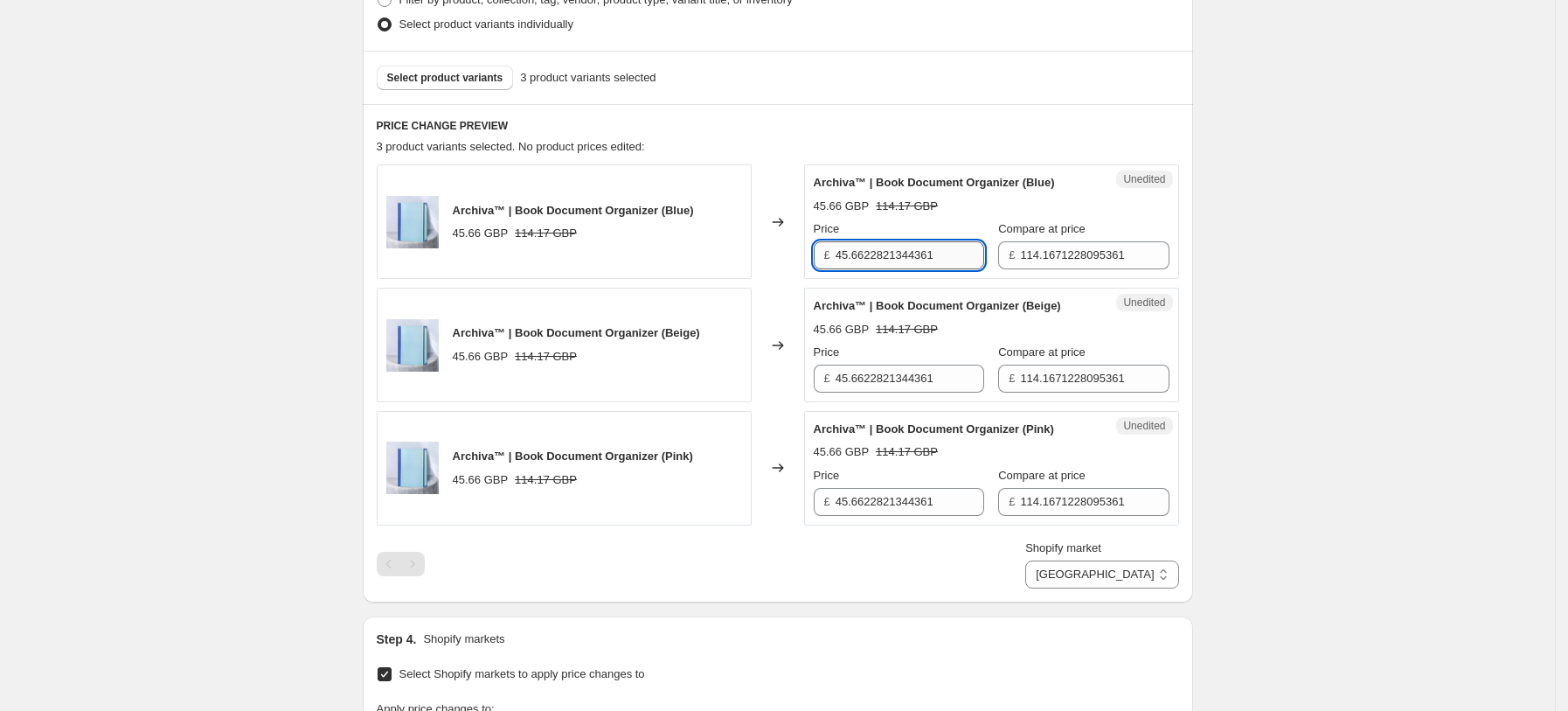
click at [919, 250] on input "45.6622821344361" at bounding box center [909, 256] width 148 height 28
type input "50.99"
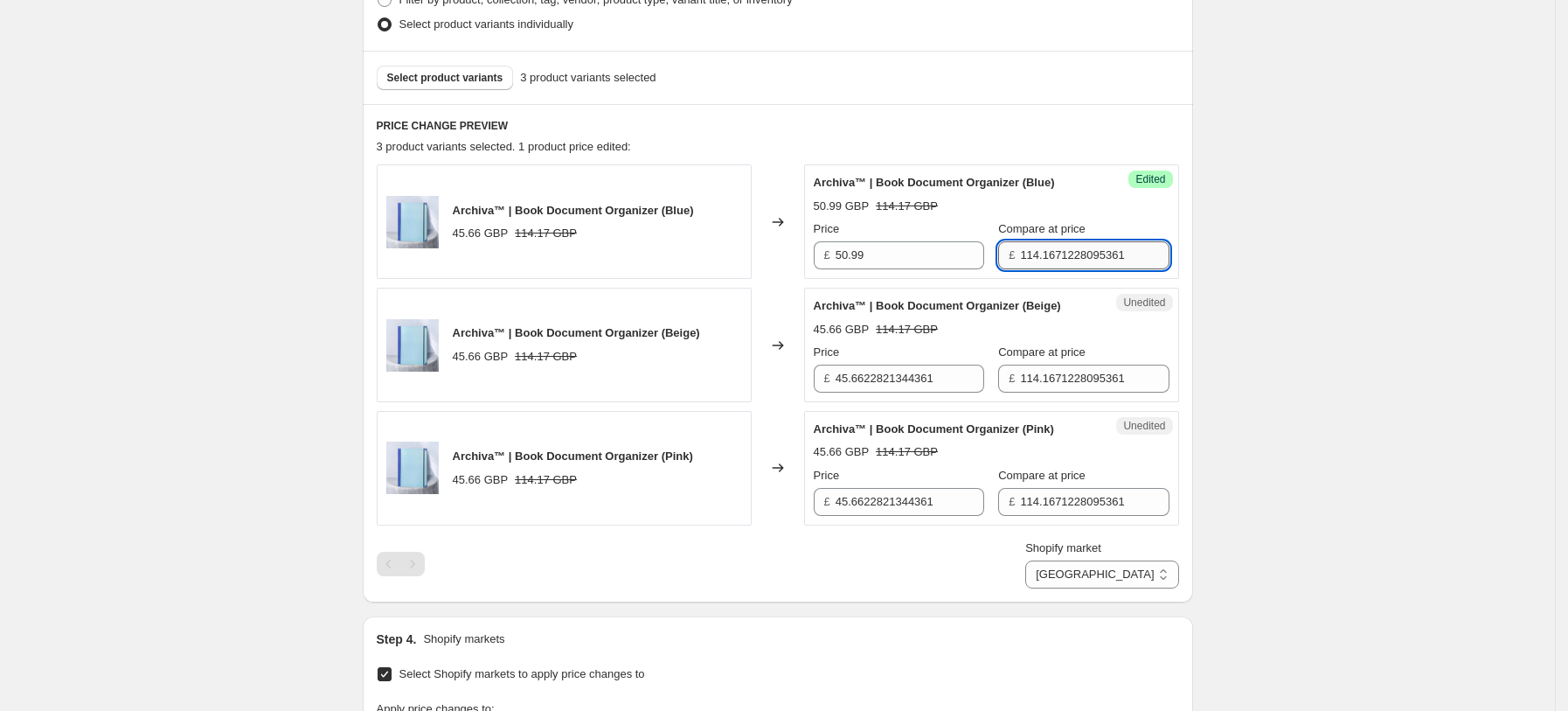
click at [1056, 246] on input "114.1671228095361" at bounding box center [1093, 256] width 148 height 28
click at [1056, 246] on input "127.49" at bounding box center [1093, 256] width 148 height 28
type input "127.49"
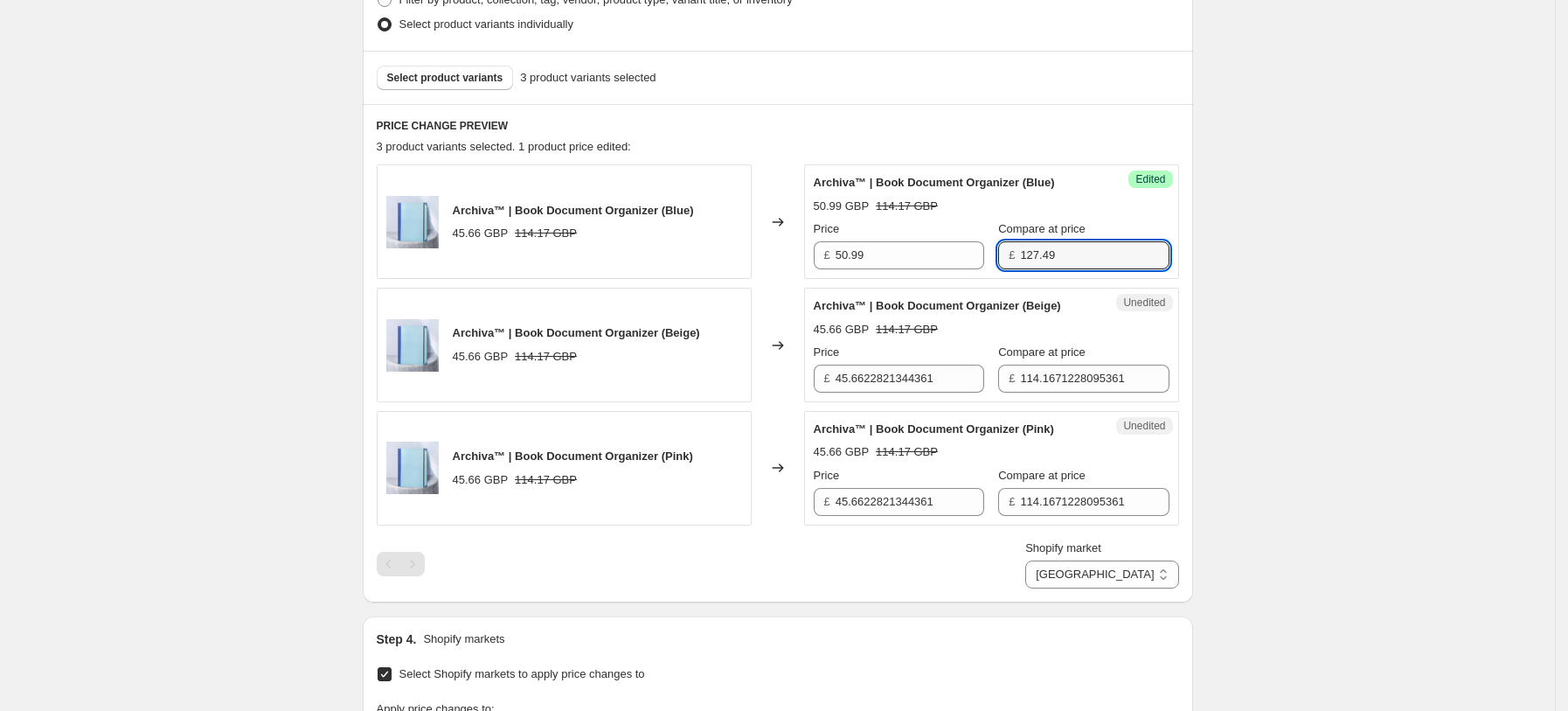
click at [1074, 393] on div "Unedited Archiva™ | Book Document Organizer (Beige) 45.66 GBP 114.17 GBP Price …" at bounding box center [992, 344] width 375 height 115
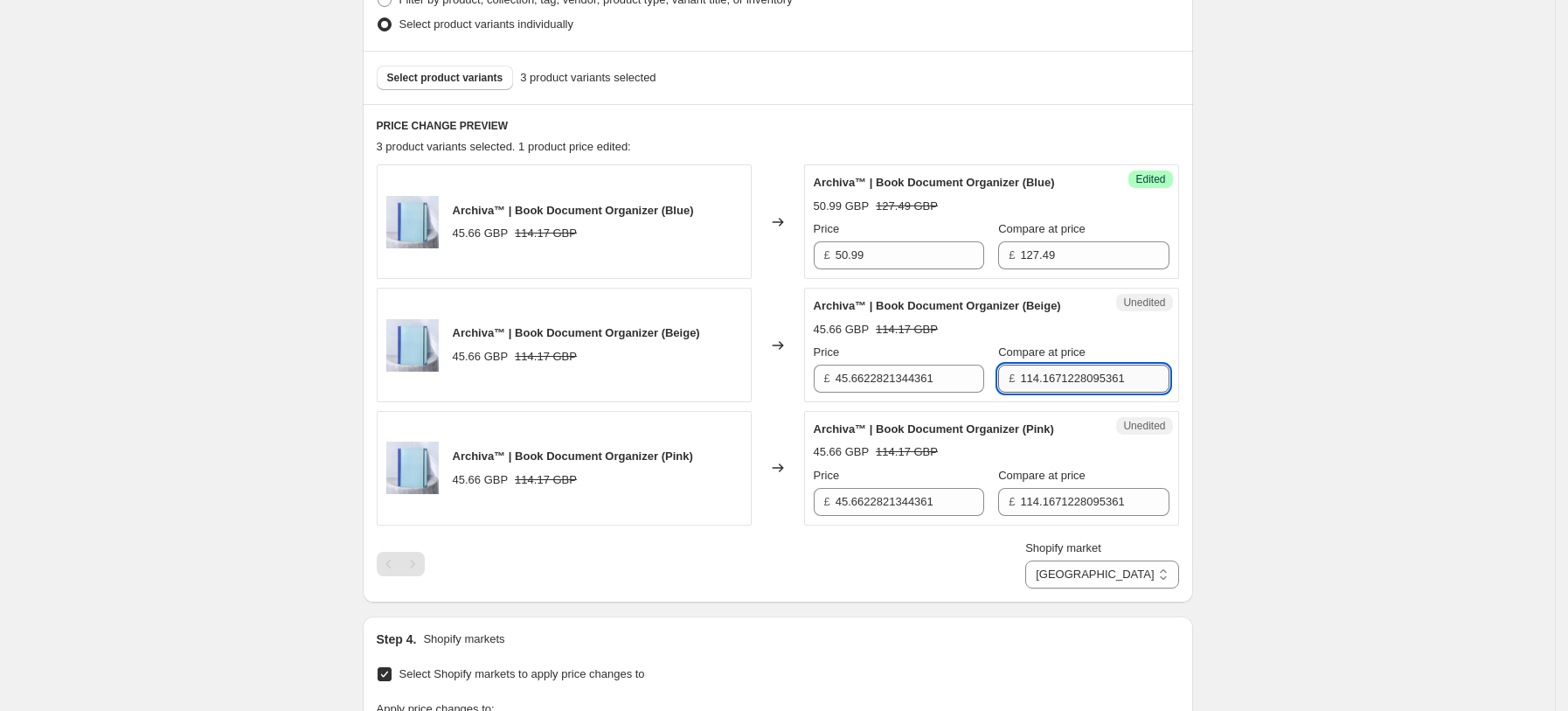
click at [1081, 380] on input "114.1671228095361" at bounding box center [1093, 379] width 148 height 28
paste input "27.49"
type input "127.49"
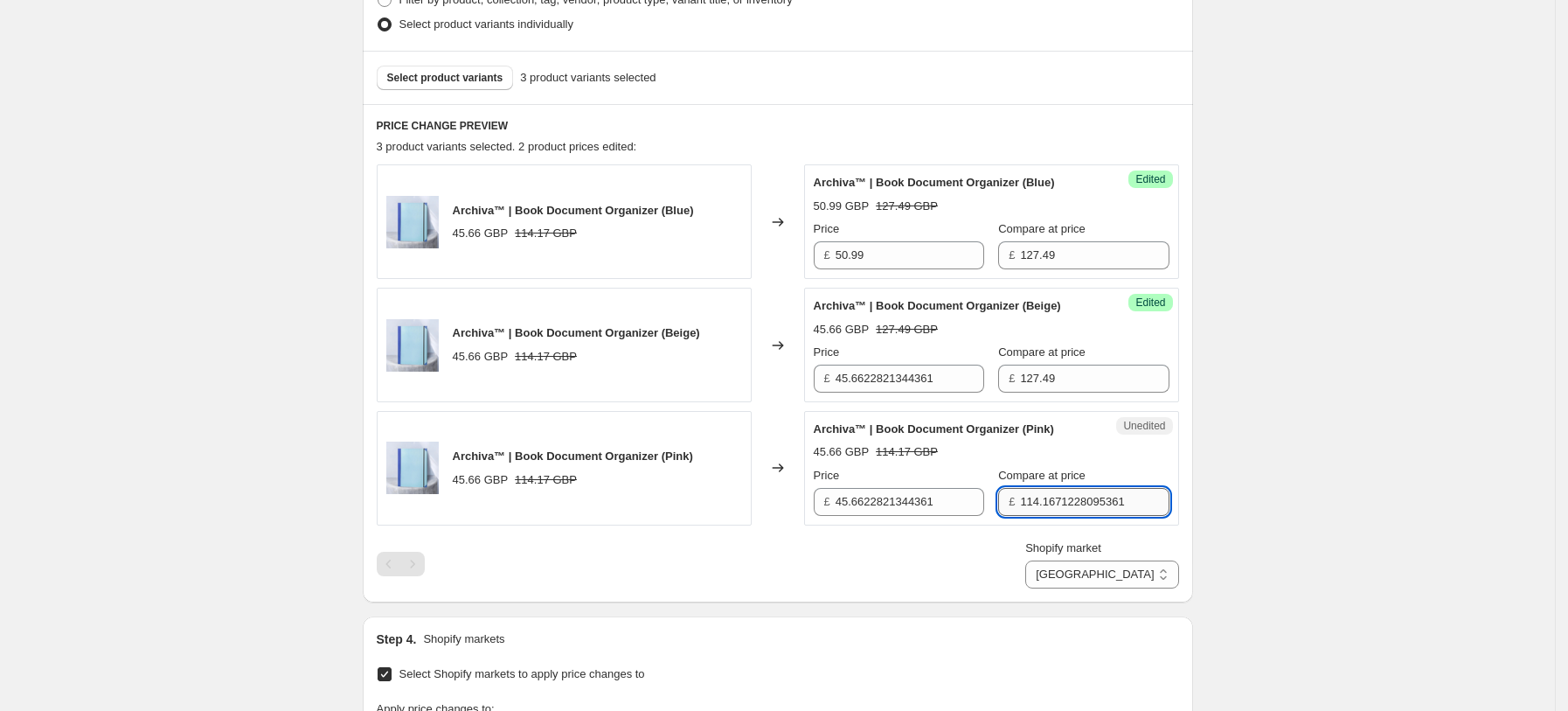
click at [1061, 498] on input "114.1671228095361" at bounding box center [1093, 502] width 148 height 28
click at [1060, 498] on input "114.1671228095361" at bounding box center [1093, 502] width 148 height 28
paste input "27.49"
type input "127.49"
click at [898, 257] on input "50.99" at bounding box center [909, 256] width 148 height 28
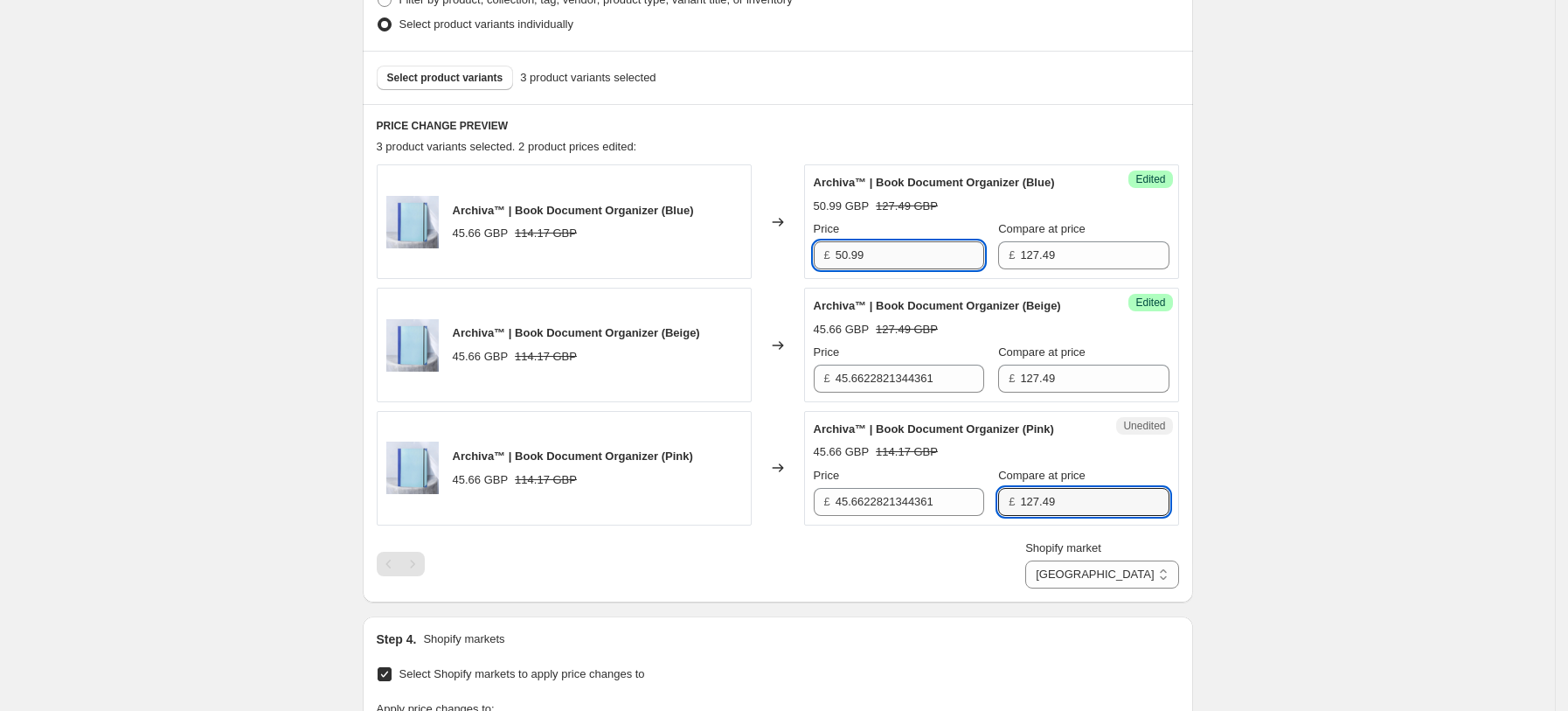
click at [898, 257] on input "50.99" at bounding box center [909, 256] width 148 height 28
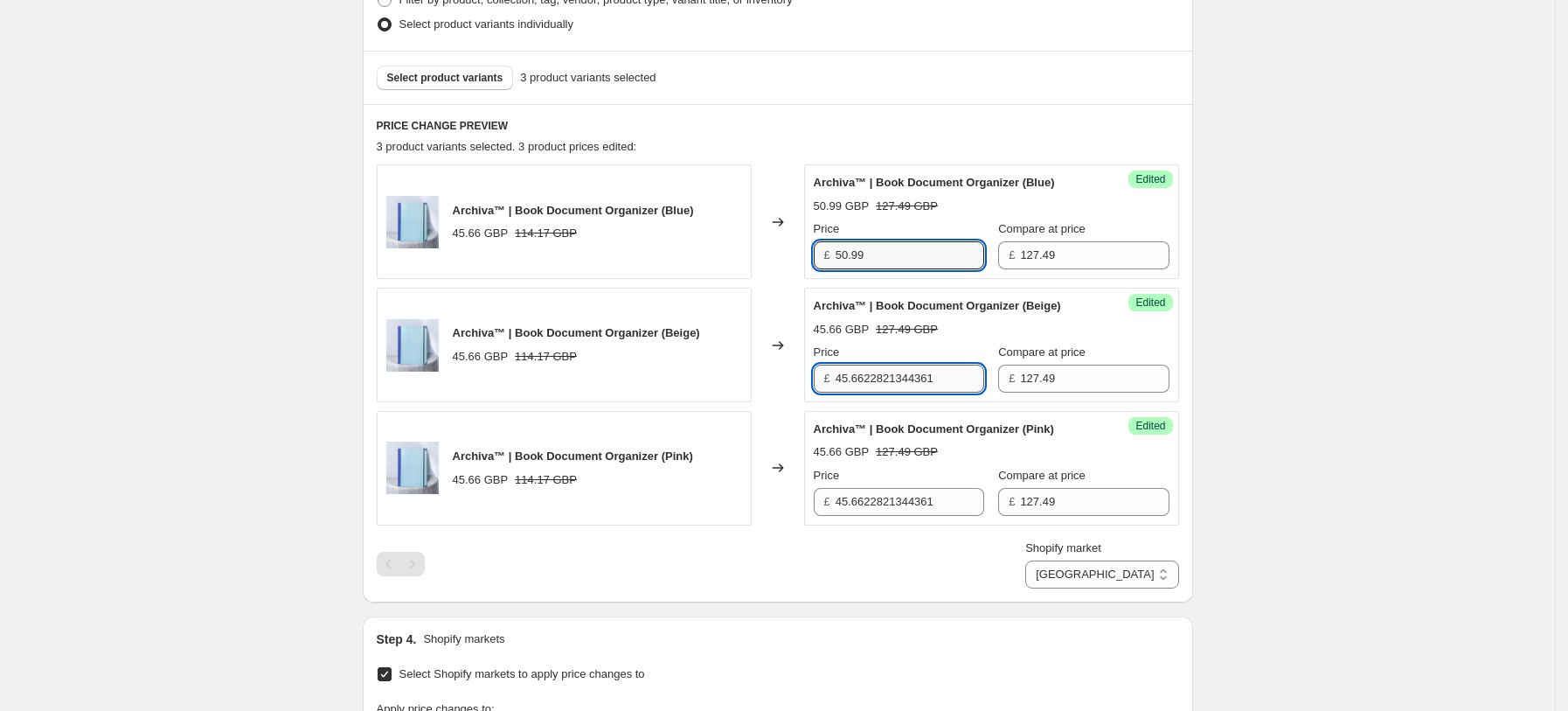
click at [913, 379] on input "45.6622821344361" at bounding box center [909, 379] width 148 height 28
paste input "50.99"
type input "50.99"
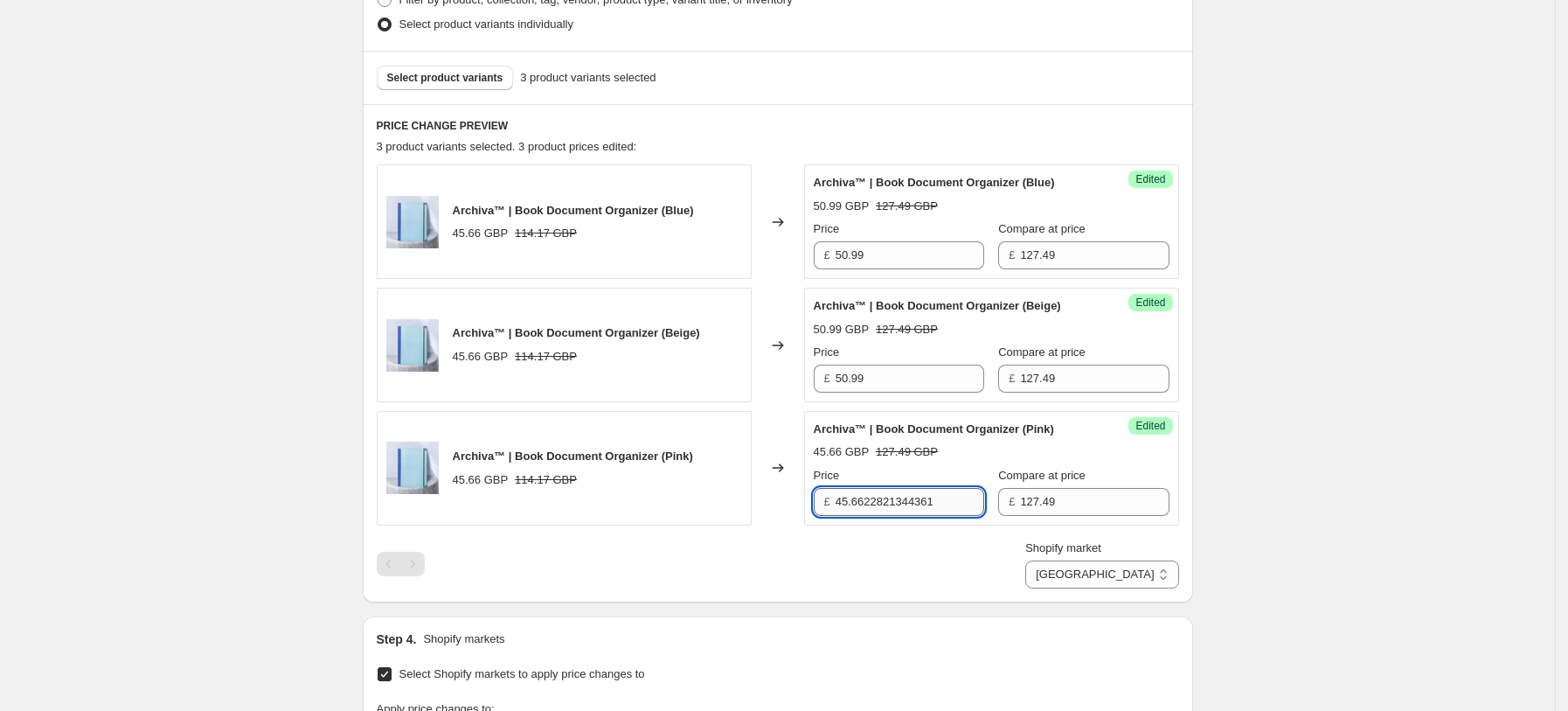
click at [919, 493] on input "45.6622821344361" at bounding box center [909, 502] width 148 height 28
paste input "50.99"
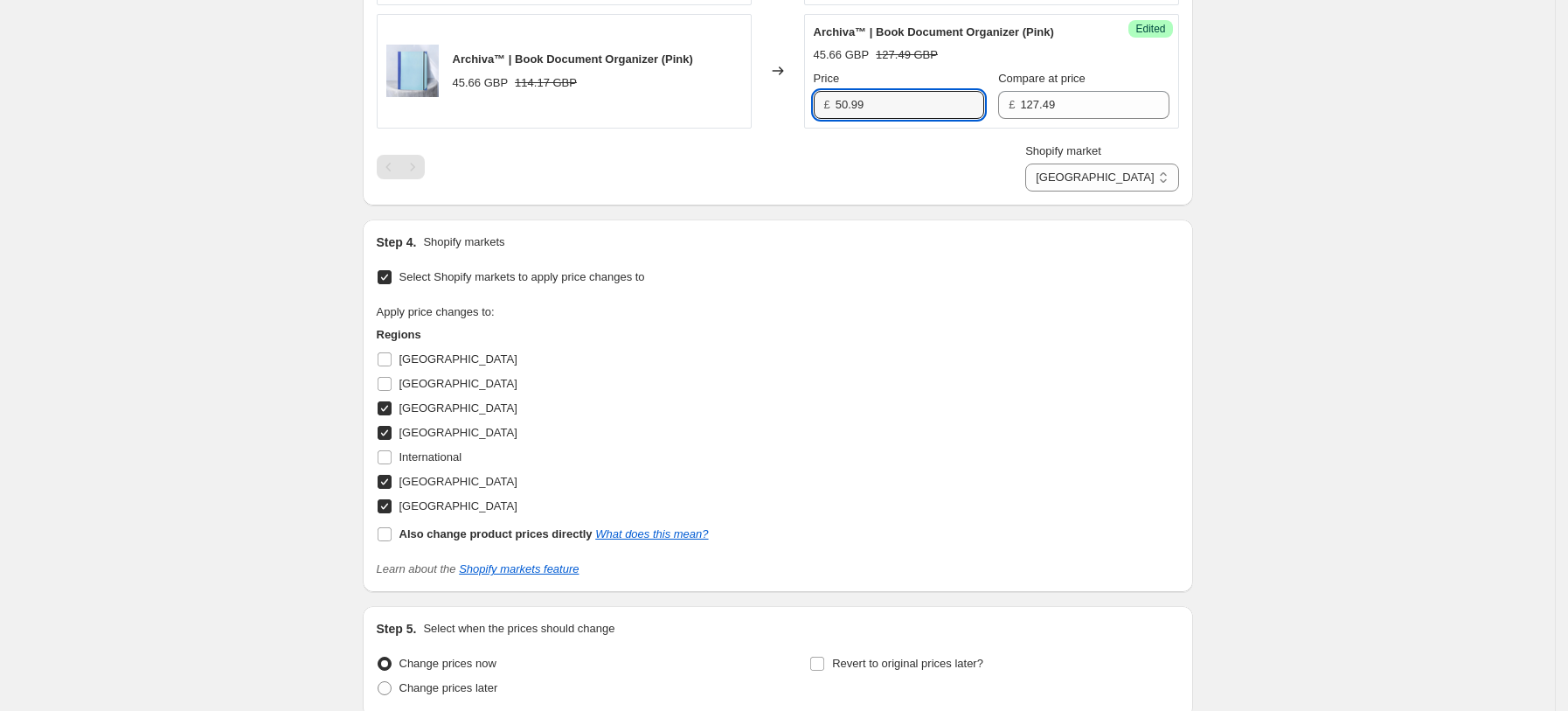
scroll to position [1026, 0]
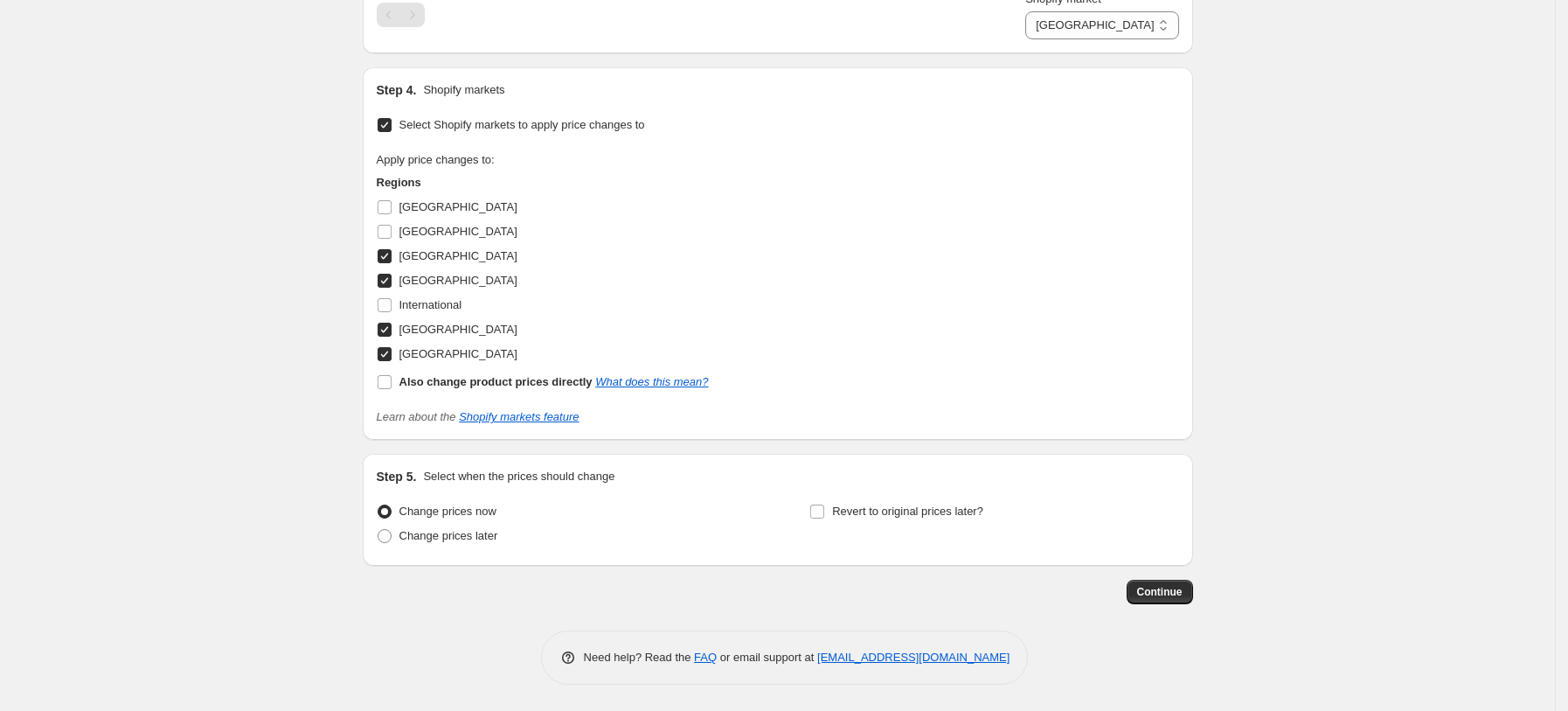
type input "50.99"
click at [1154, 586] on span "Continue" at bounding box center [1159, 592] width 46 height 14
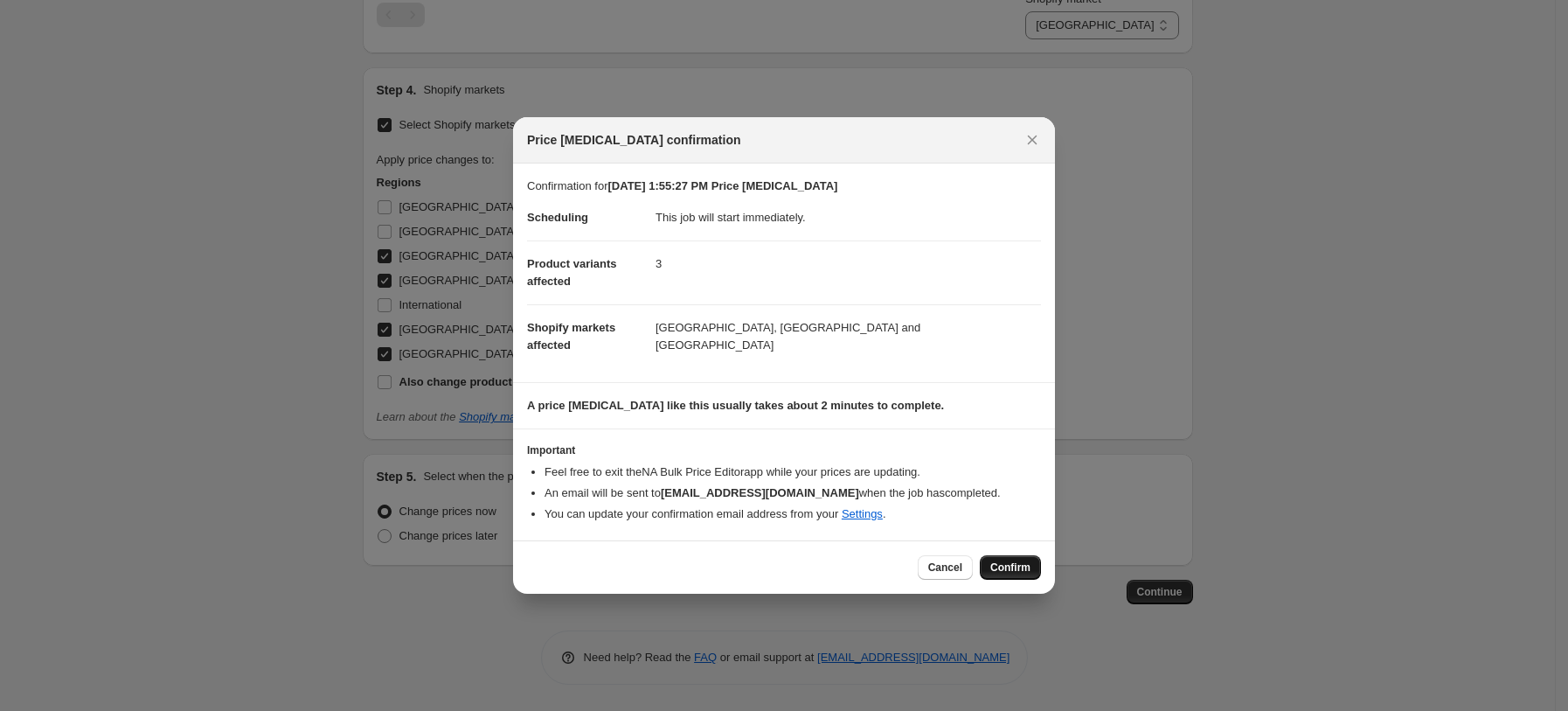
click at [988, 563] on button "Confirm" at bounding box center [1010, 567] width 62 height 24
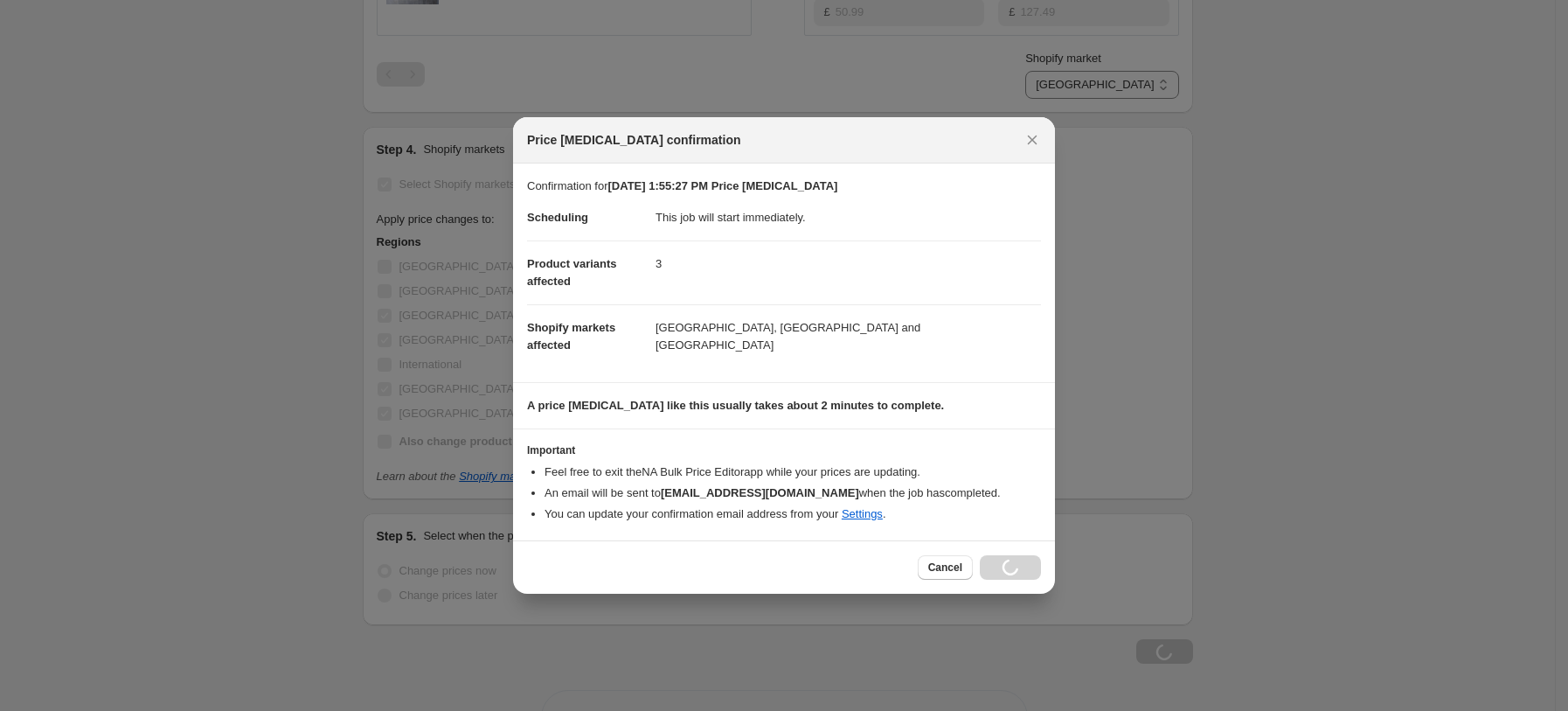
scroll to position [1085, 0]
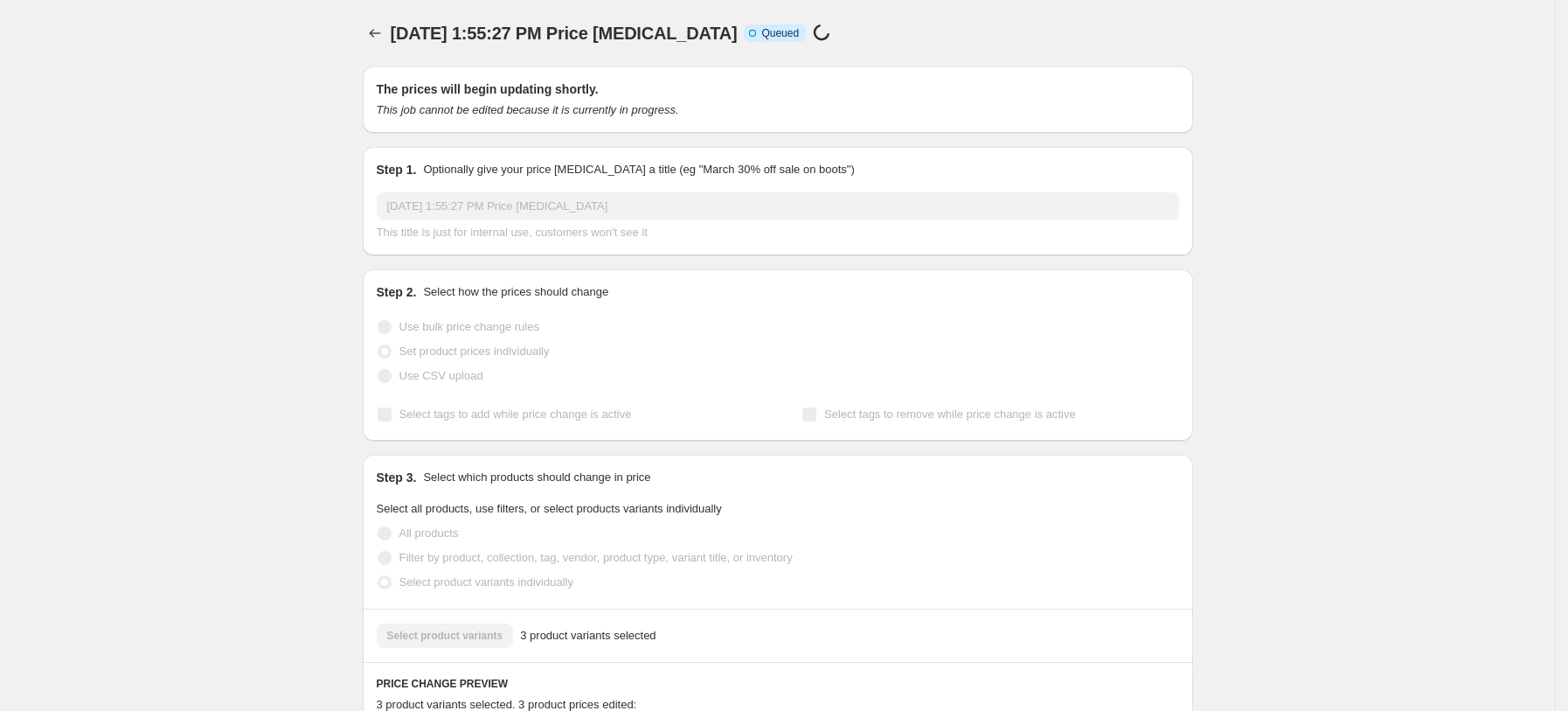
select select "7501644017"
